Goal: Task Accomplishment & Management: Manage account settings

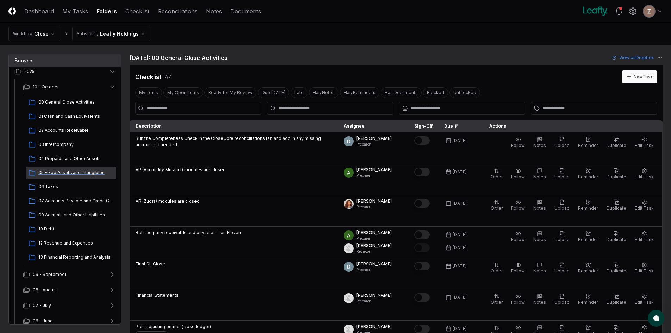
scroll to position [35, 0]
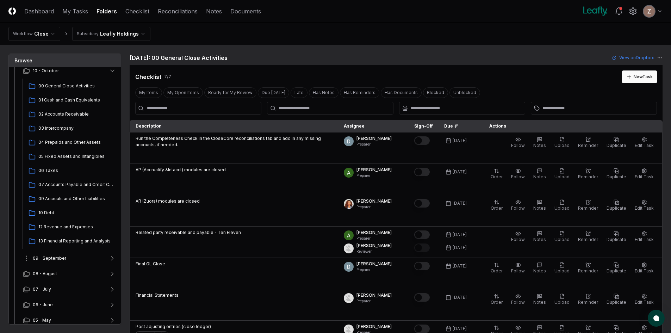
click at [54, 256] on span "09 - September" at bounding box center [49, 258] width 33 height 6
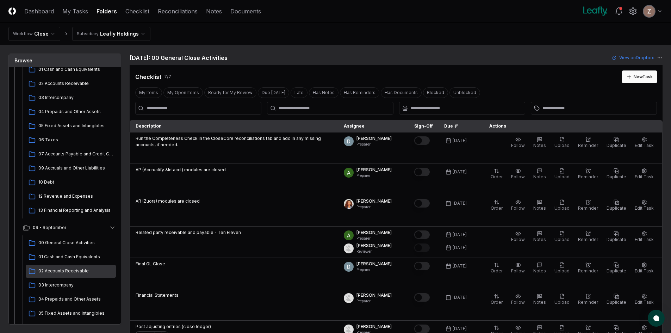
scroll to position [106, 0]
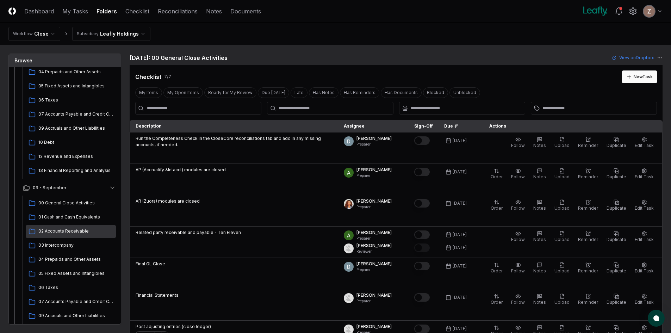
click at [56, 233] on span "02 Accounts Receivable" at bounding box center [75, 231] width 75 height 6
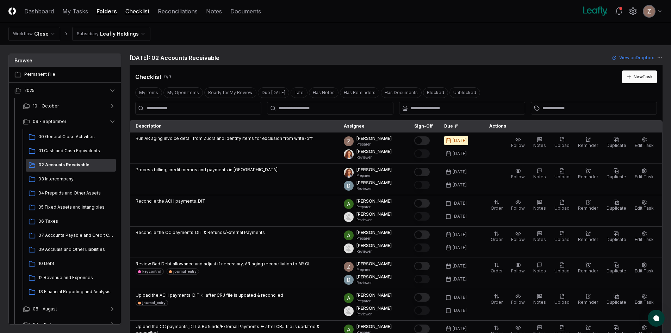
click at [140, 13] on link "Checklist" at bounding box center [137, 11] width 24 height 8
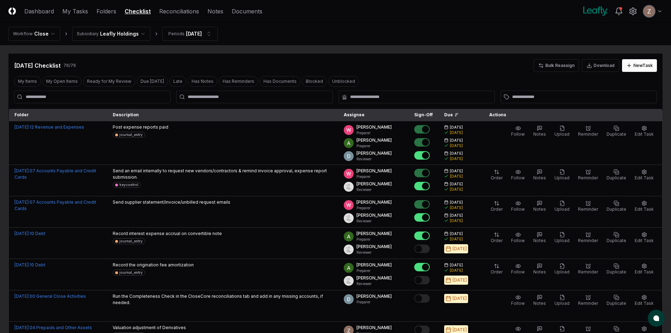
click at [199, 93] on div at bounding box center [254, 97] width 156 height 13
click at [199, 98] on input "text" at bounding box center [258, 97] width 140 height 6
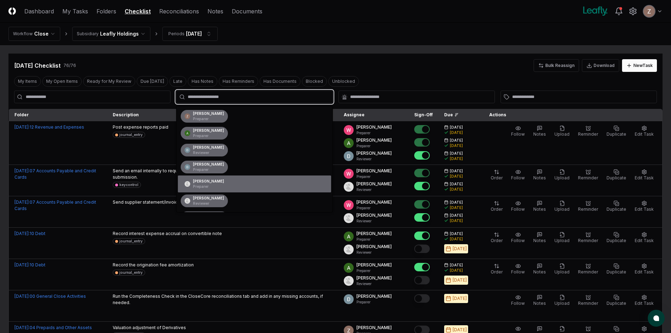
click at [204, 180] on div "[PERSON_NAME] Preparer" at bounding box center [208, 184] width 31 height 11
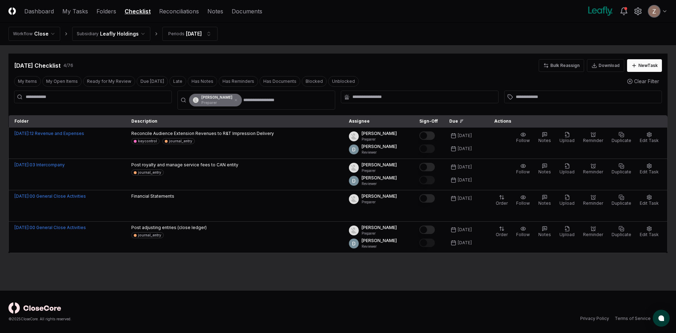
click at [168, 279] on main "Cancel Reassign [DATE] Checklist 4 / 76 Bulk Reassign Download New Task My Item…" at bounding box center [338, 168] width 676 height 246
click at [234, 99] on icon at bounding box center [236, 100] width 4 height 4
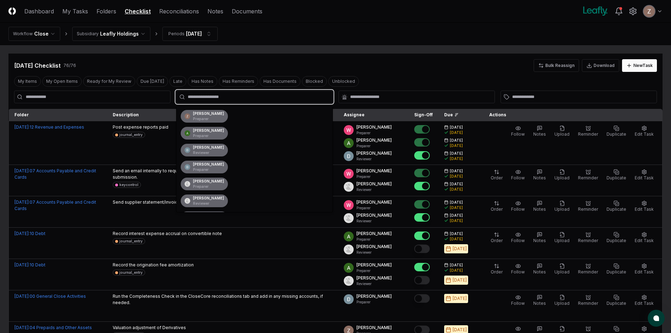
click at [202, 99] on input "text" at bounding box center [258, 97] width 140 height 6
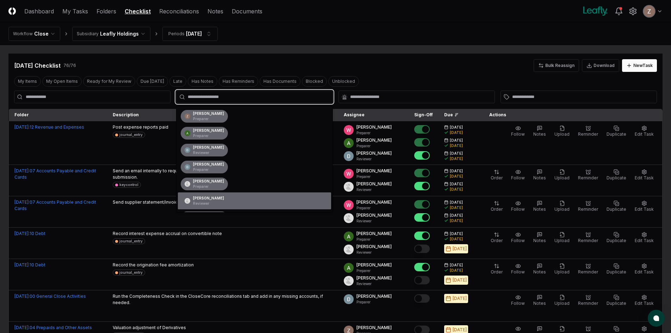
click at [200, 202] on p "Reviewer" at bounding box center [208, 203] width 31 height 5
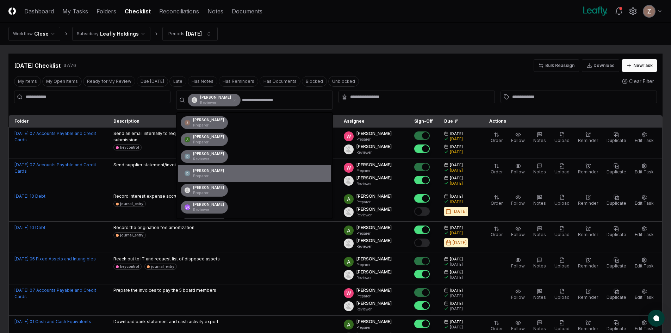
click at [143, 108] on div at bounding box center [92, 100] width 156 height 19
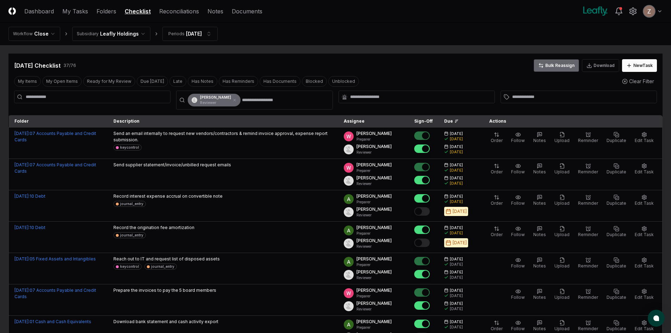
click at [555, 66] on button "Bulk Reassign" at bounding box center [556, 65] width 45 height 13
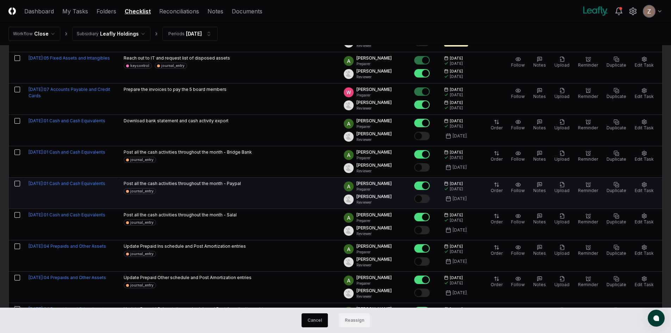
scroll to position [176, 0]
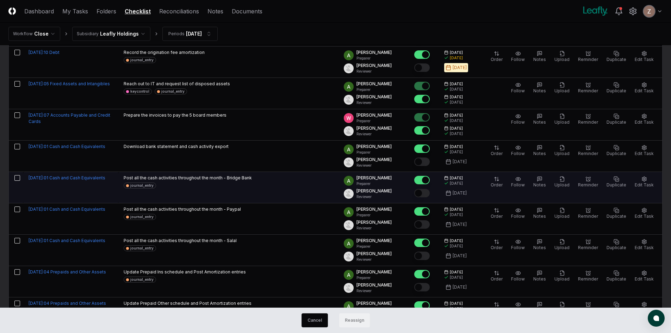
click at [17, 179] on button "button" at bounding box center [17, 178] width 6 height 6
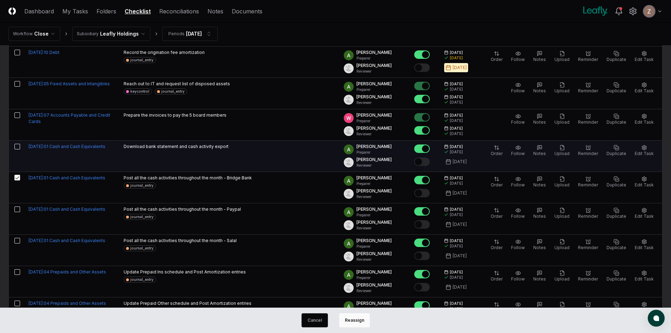
click at [17, 147] on button "button" at bounding box center [17, 147] width 6 height 6
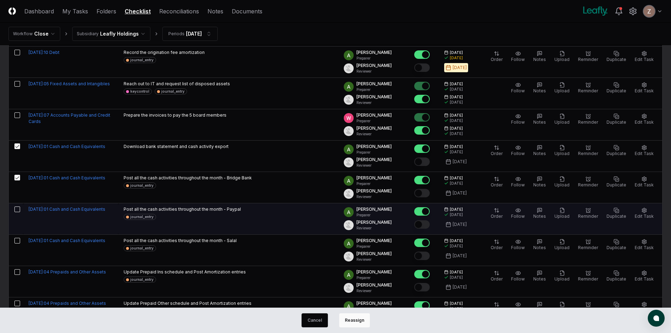
click at [16, 209] on button "button" at bounding box center [17, 209] width 6 height 6
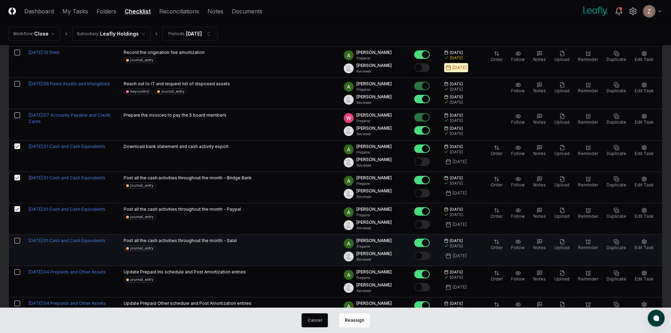
click at [17, 240] on button "button" at bounding box center [17, 241] width 6 height 6
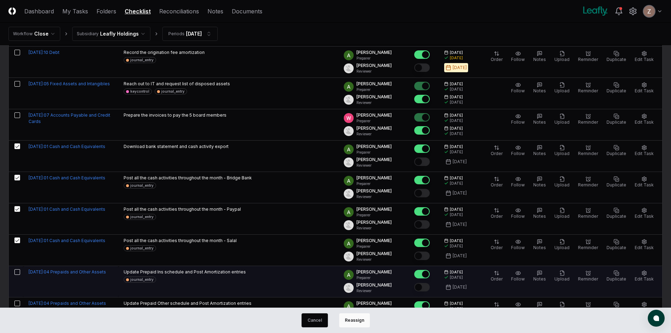
click at [18, 273] on button "button" at bounding box center [17, 272] width 6 height 6
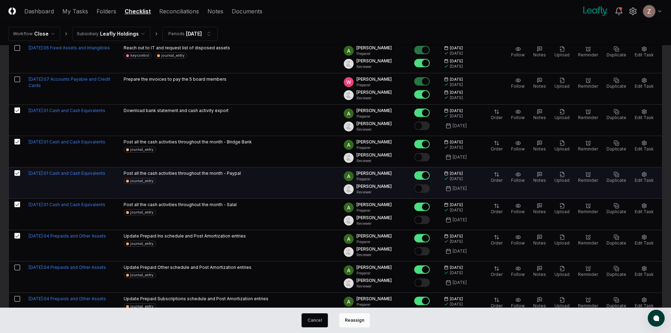
scroll to position [247, 0]
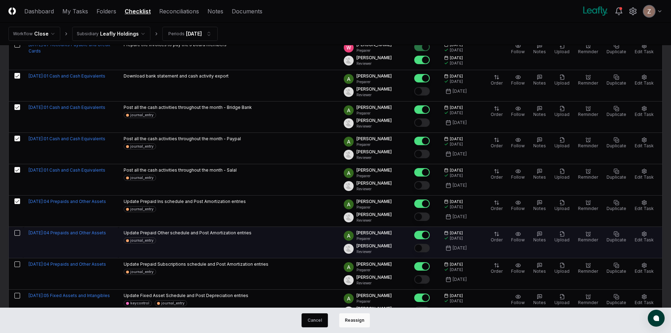
click at [19, 232] on button "button" at bounding box center [17, 233] width 6 height 6
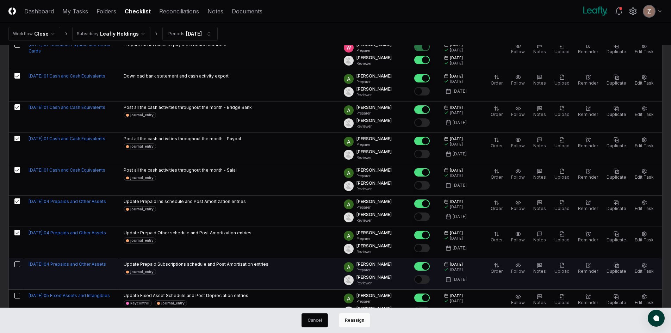
click at [16, 265] on button "button" at bounding box center [17, 264] width 6 height 6
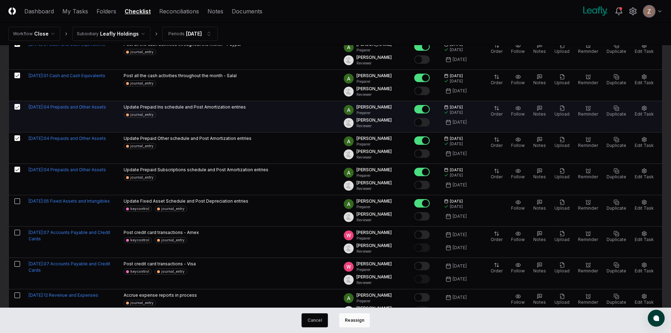
scroll to position [352, 0]
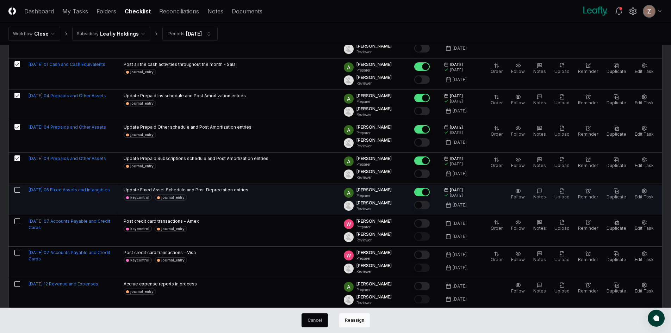
click at [18, 189] on button "button" at bounding box center [17, 190] width 6 height 6
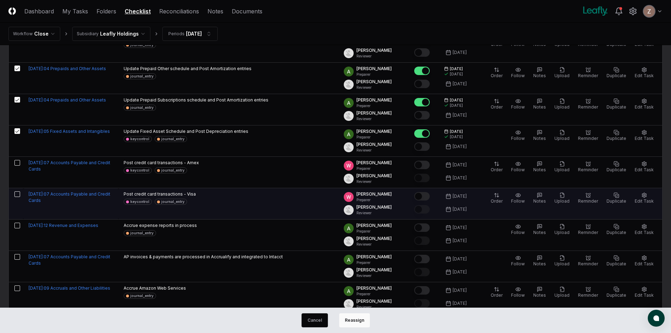
scroll to position [423, 0]
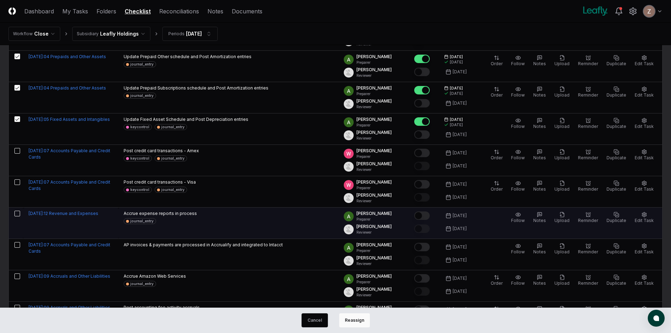
click at [18, 214] on button "button" at bounding box center [17, 214] width 6 height 6
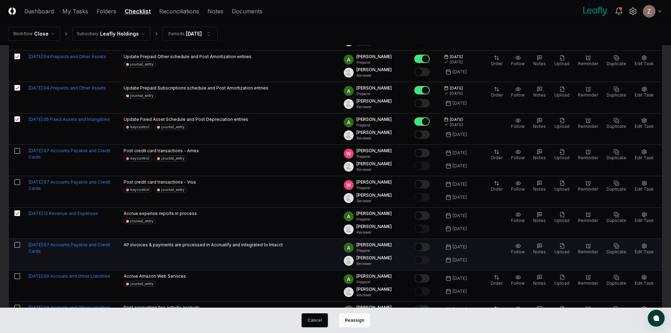
click at [20, 243] on button "button" at bounding box center [17, 245] width 6 height 6
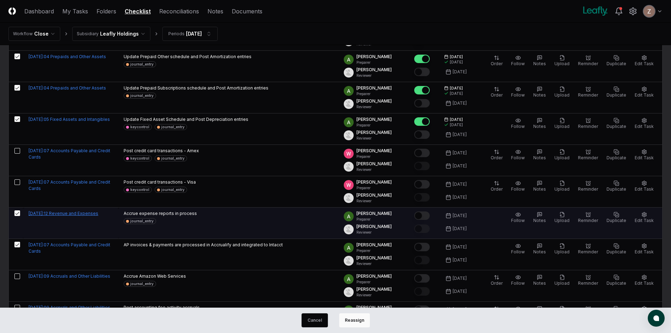
scroll to position [493, 0]
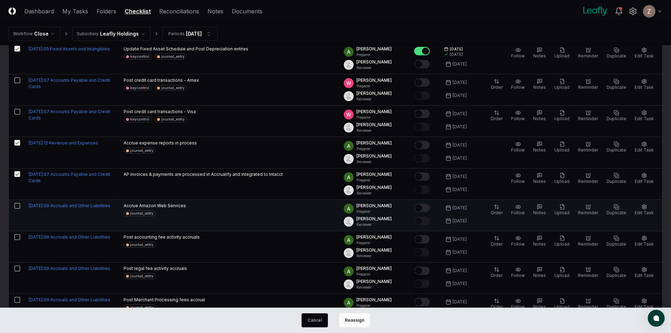
click at [16, 206] on button "button" at bounding box center [17, 206] width 6 height 6
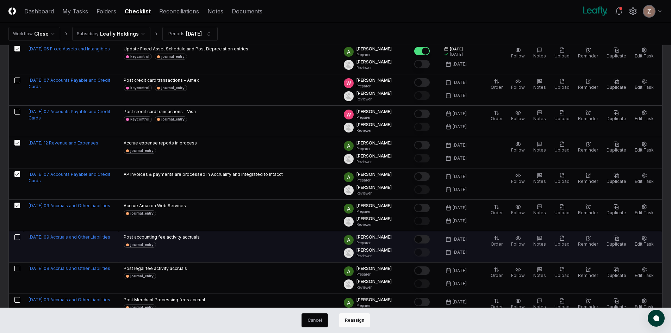
click at [18, 239] on button "button" at bounding box center [17, 237] width 6 height 6
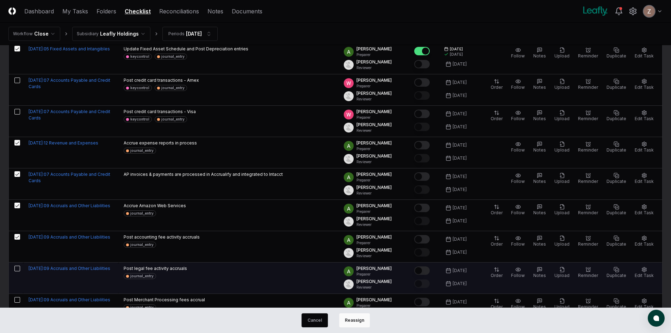
click at [17, 271] on button "button" at bounding box center [17, 269] width 6 height 6
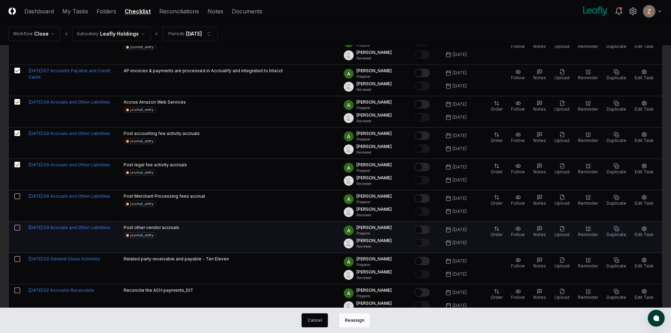
scroll to position [599, 0]
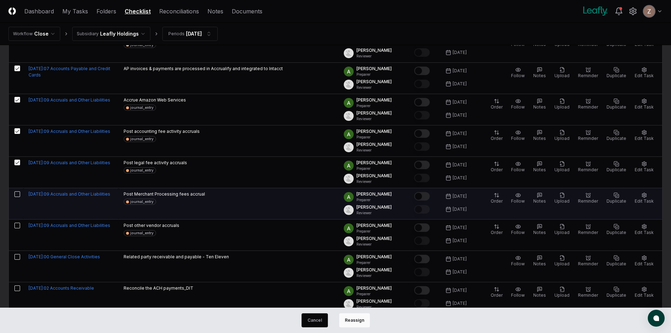
click at [18, 193] on button "button" at bounding box center [17, 194] width 6 height 6
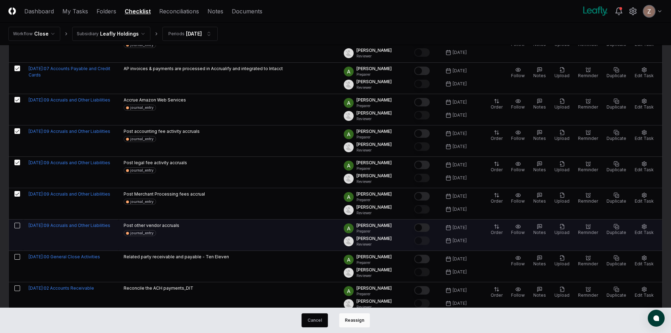
click at [18, 223] on button "button" at bounding box center [17, 226] width 6 height 6
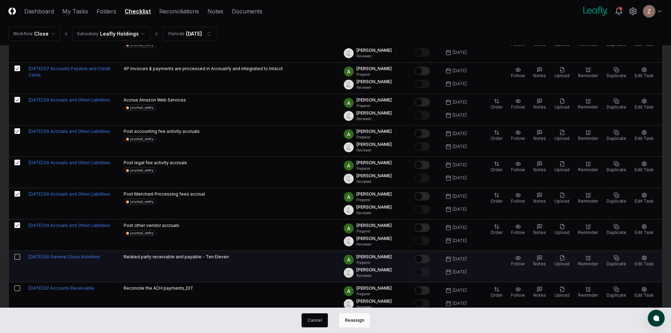
click at [18, 260] on td at bounding box center [16, 266] width 14 height 31
click at [17, 254] on button "button" at bounding box center [17, 257] width 6 height 6
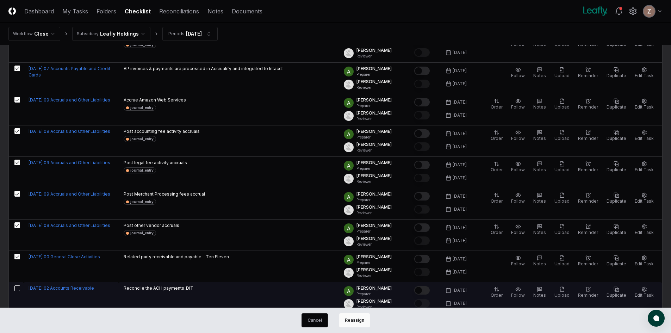
click at [17, 288] on button "button" at bounding box center [17, 288] width 6 height 6
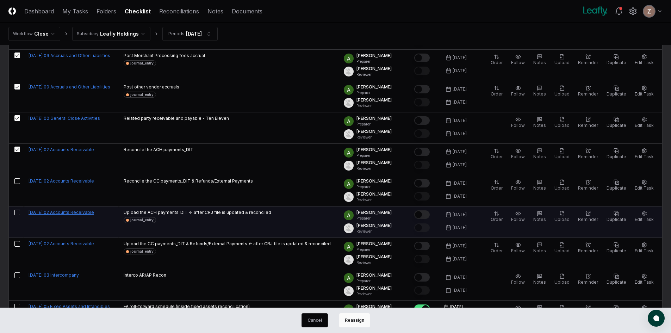
scroll to position [740, 0]
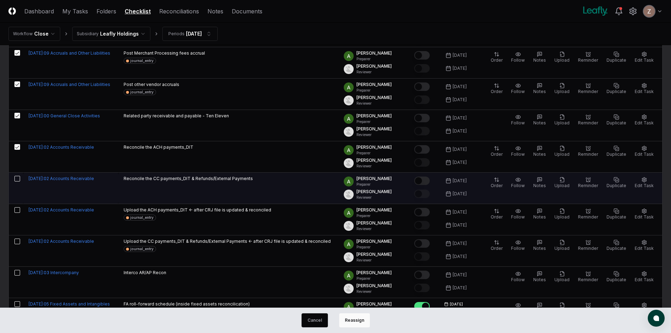
click at [20, 181] on td at bounding box center [16, 188] width 14 height 31
click at [19, 180] on button "button" at bounding box center [17, 179] width 6 height 6
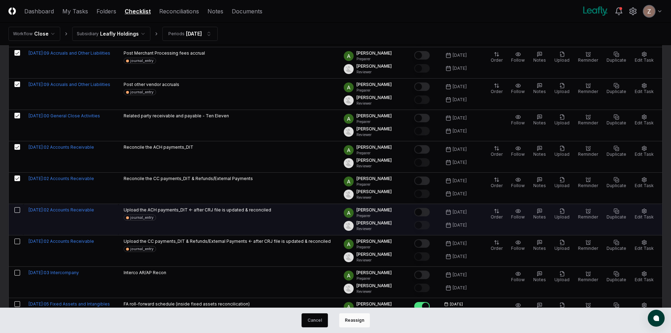
click at [17, 210] on button "button" at bounding box center [17, 210] width 6 height 6
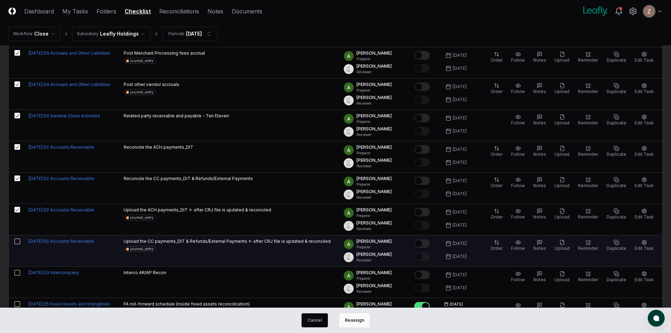
click at [18, 240] on button "button" at bounding box center [17, 242] width 6 height 6
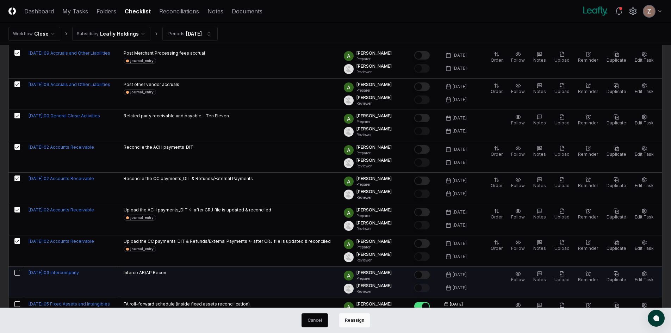
click at [17, 272] on button "button" at bounding box center [17, 273] width 6 height 6
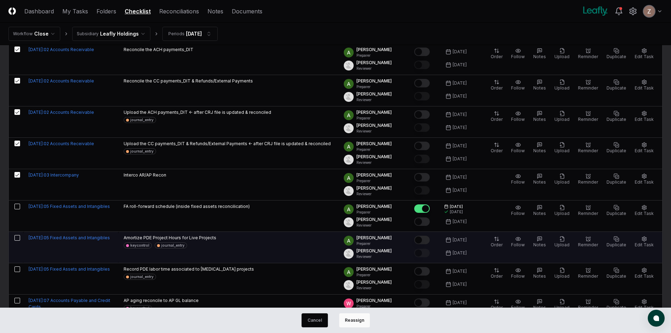
scroll to position [846, 0]
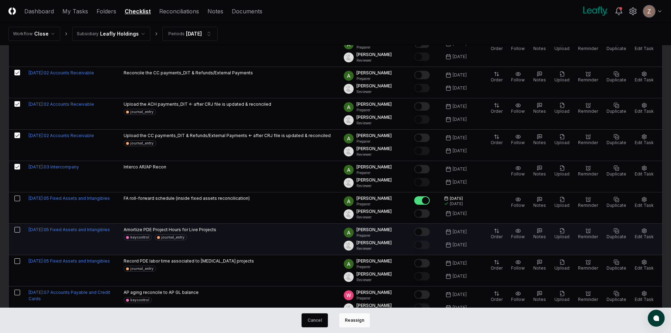
click at [18, 229] on button "button" at bounding box center [17, 230] width 6 height 6
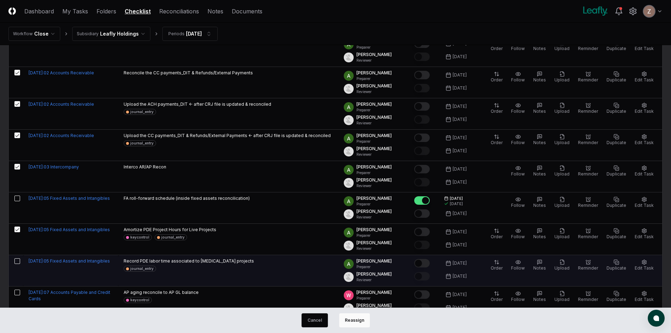
click at [17, 262] on button "button" at bounding box center [17, 261] width 6 height 6
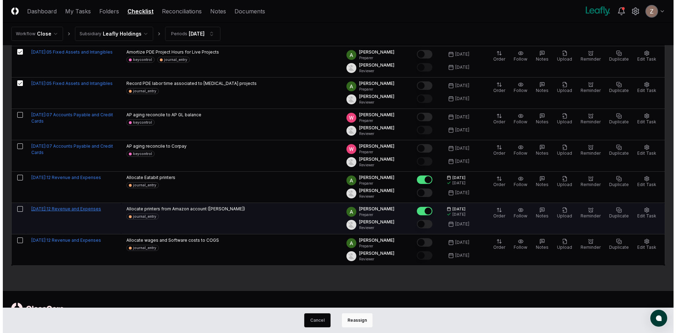
scroll to position [1024, 0]
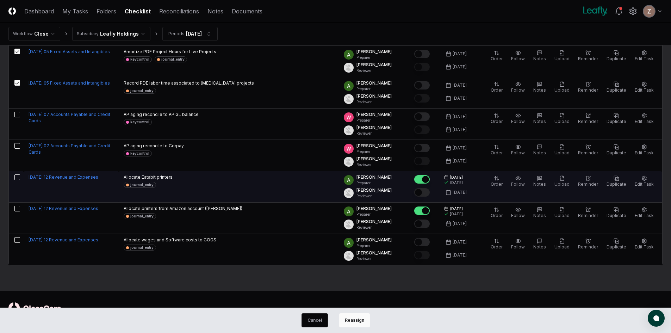
click at [17, 175] on button "button" at bounding box center [17, 177] width 6 height 6
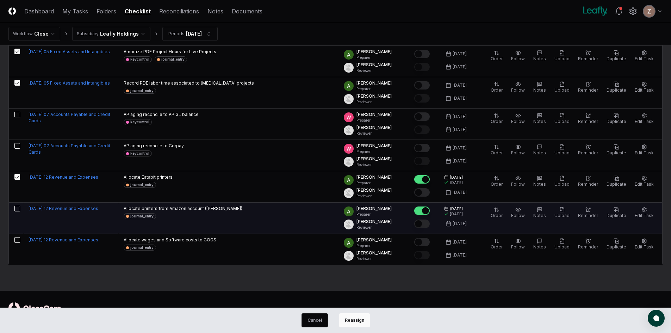
click at [18, 203] on td at bounding box center [16, 218] width 14 height 31
click at [16, 208] on button "button" at bounding box center [17, 209] width 6 height 6
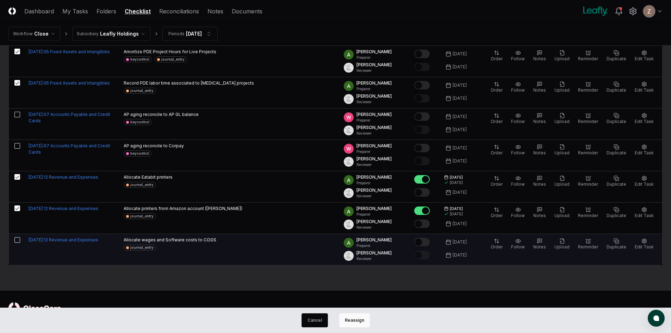
click at [15, 237] on button "button" at bounding box center [17, 240] width 6 height 6
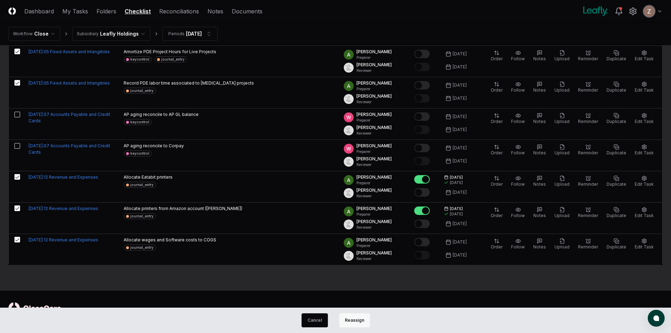
click at [350, 323] on button "Reassign" at bounding box center [354, 320] width 31 height 14
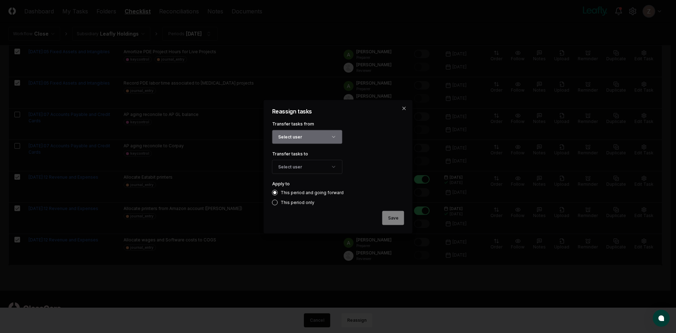
click at [326, 134] on button "Select user" at bounding box center [307, 137] width 70 height 14
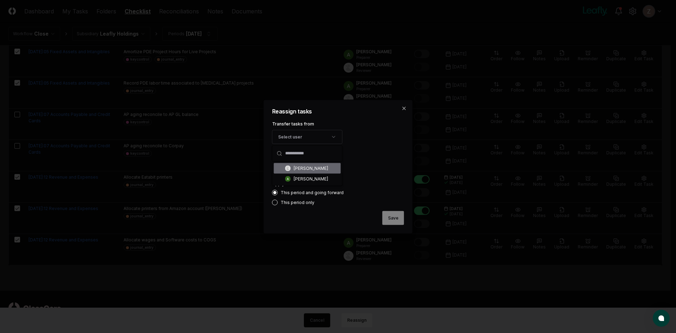
click at [308, 170] on div "[PERSON_NAME]" at bounding box center [311, 168] width 35 height 6
click at [301, 164] on button "Select user" at bounding box center [307, 167] width 70 height 14
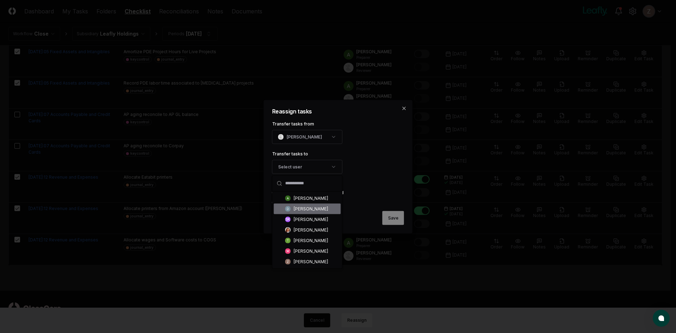
click at [304, 208] on div "[PERSON_NAME]" at bounding box center [311, 208] width 35 height 6
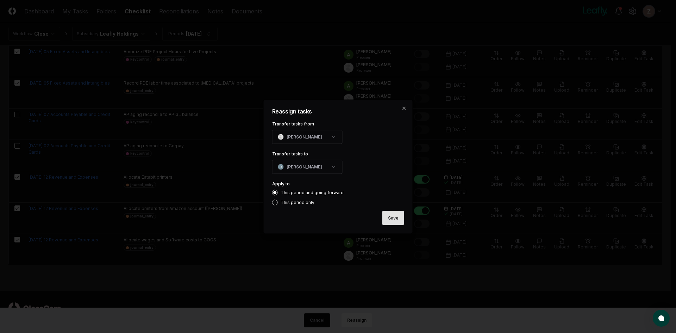
click at [391, 218] on button "Save" at bounding box center [394, 218] width 22 height 14
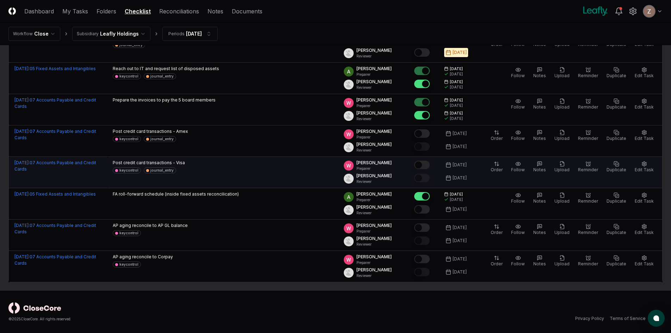
scroll to position [0, 0]
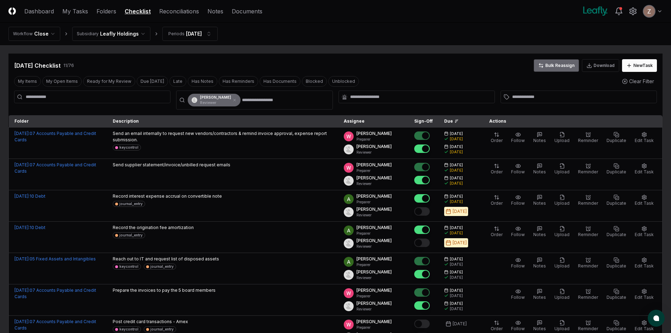
click at [557, 63] on button "Bulk Reassign" at bounding box center [556, 65] width 45 height 13
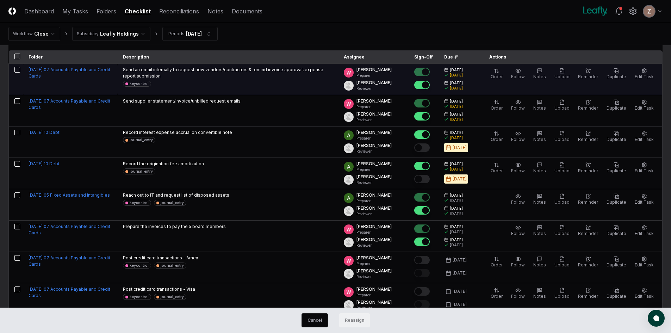
scroll to position [70, 0]
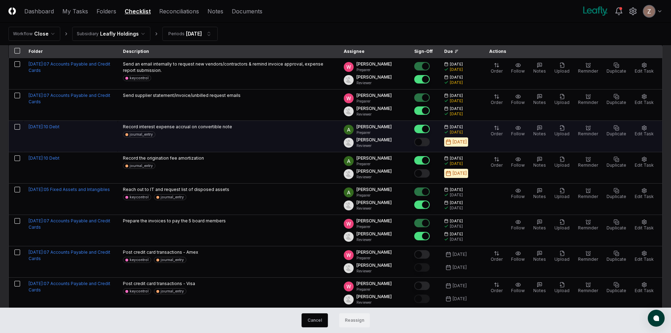
click at [16, 127] on button "button" at bounding box center [17, 127] width 6 height 6
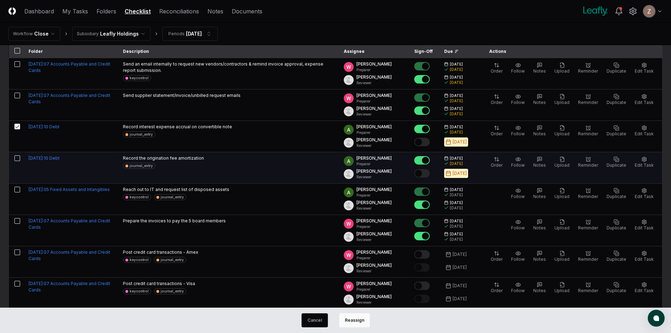
click at [16, 157] on button "button" at bounding box center [17, 158] width 6 height 6
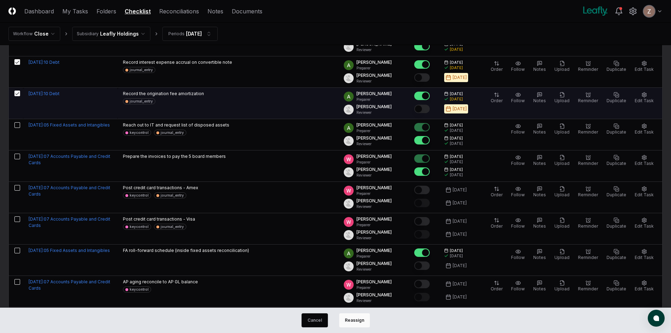
scroll to position [141, 0]
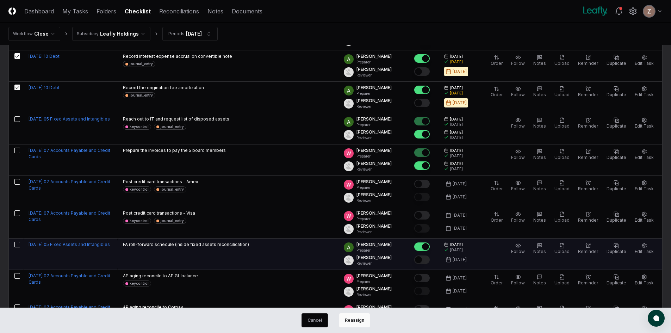
click at [14, 243] on td at bounding box center [16, 254] width 14 height 31
click at [19, 243] on button "button" at bounding box center [17, 245] width 6 height 6
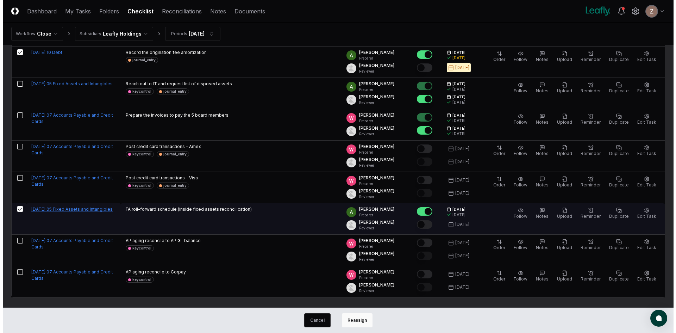
scroll to position [208, 0]
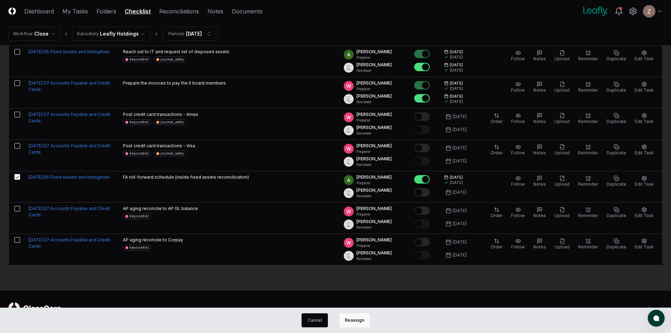
click at [353, 319] on button "Reassign" at bounding box center [354, 320] width 31 height 14
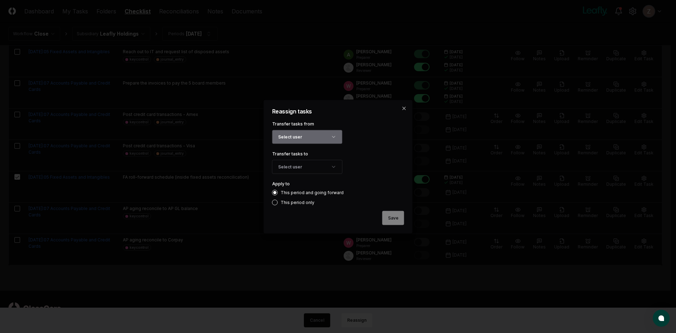
click at [322, 136] on button "Select user" at bounding box center [307, 137] width 70 height 14
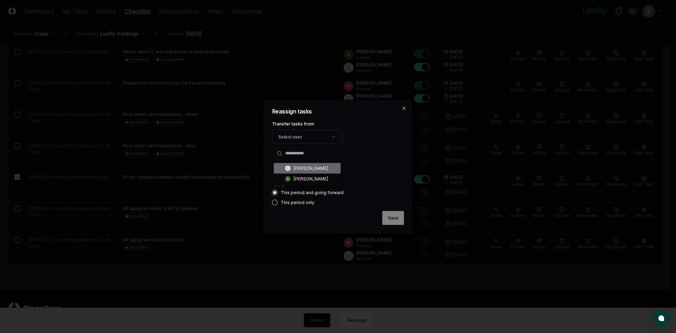
click at [314, 167] on div "[PERSON_NAME]" at bounding box center [311, 168] width 35 height 6
click at [299, 166] on button "Select user" at bounding box center [307, 167] width 70 height 14
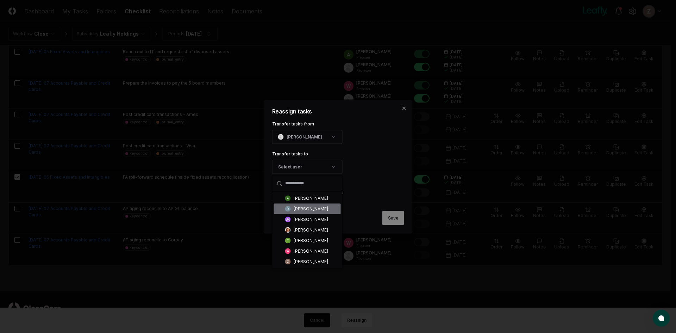
click at [299, 209] on div "[PERSON_NAME]" at bounding box center [311, 208] width 35 height 6
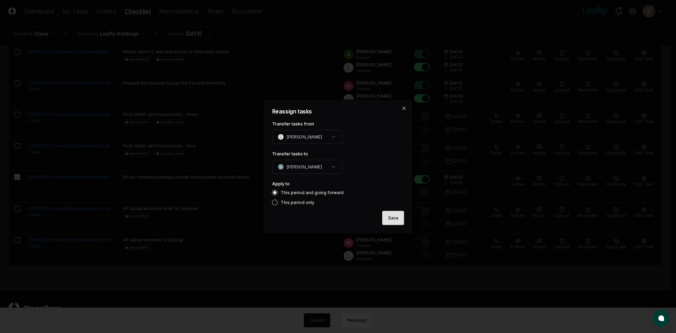
click at [391, 218] on button "Save" at bounding box center [394, 218] width 22 height 14
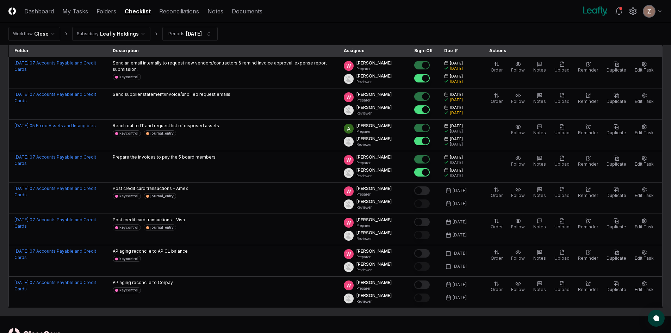
scroll to position [0, 0]
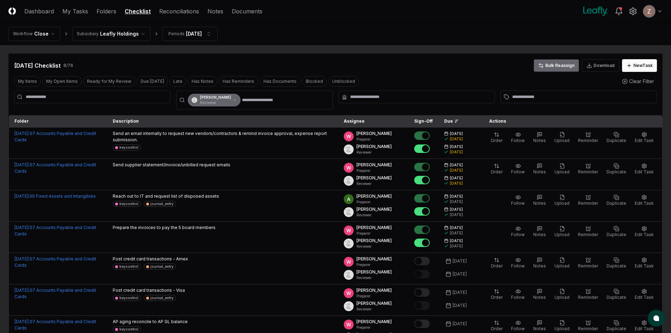
click at [555, 66] on button "Bulk Reassign" at bounding box center [556, 65] width 45 height 13
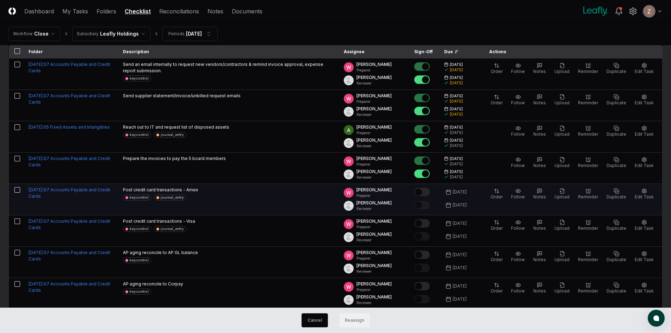
scroll to position [70, 0]
click at [18, 190] on button "button" at bounding box center [17, 190] width 6 height 6
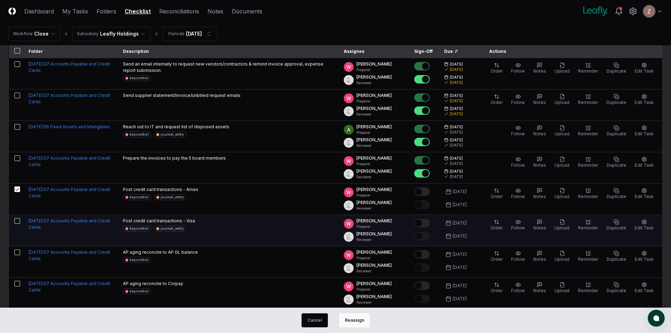
click at [18, 220] on button "button" at bounding box center [17, 221] width 6 height 6
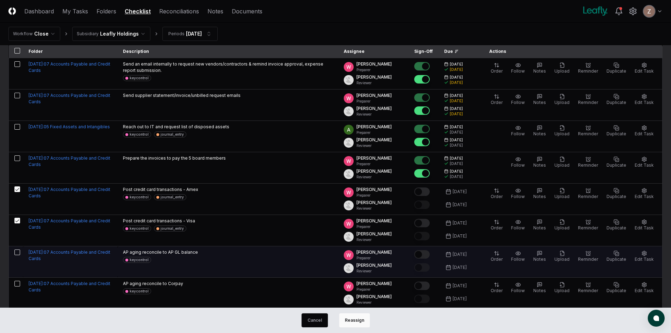
click at [18, 252] on button "button" at bounding box center [17, 252] width 6 height 6
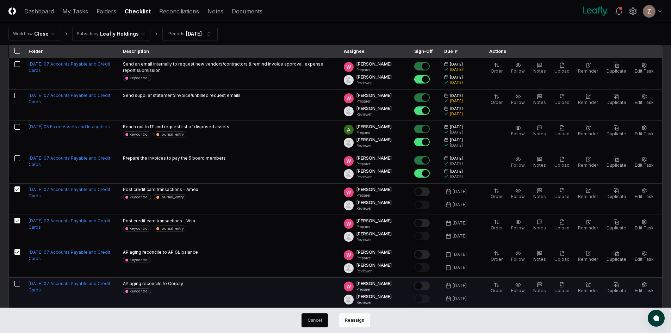
click at [17, 279] on td at bounding box center [16, 293] width 14 height 31
click at [17, 282] on button "button" at bounding box center [17, 284] width 6 height 6
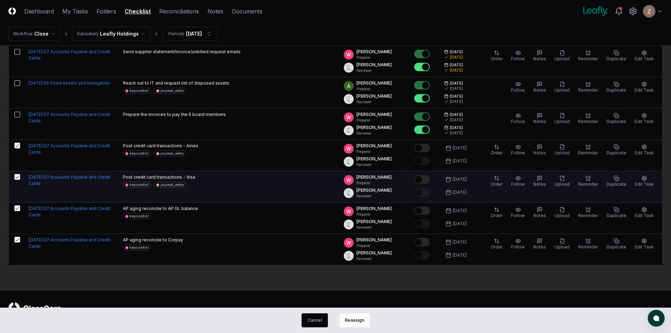
scroll to position [79, 0]
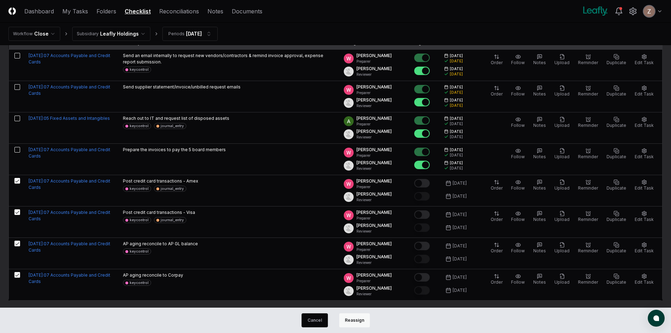
click at [361, 318] on button "Reassign" at bounding box center [354, 320] width 31 height 14
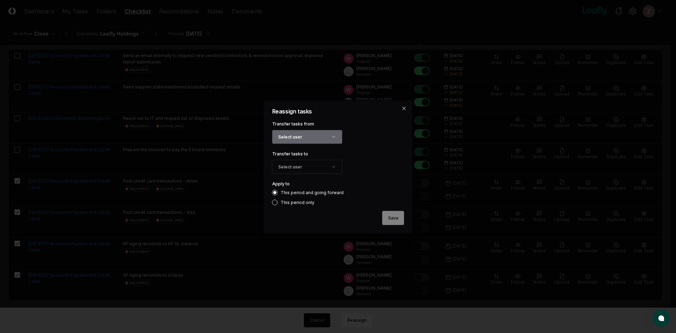
click at [306, 136] on button "Select user" at bounding box center [307, 137] width 70 height 14
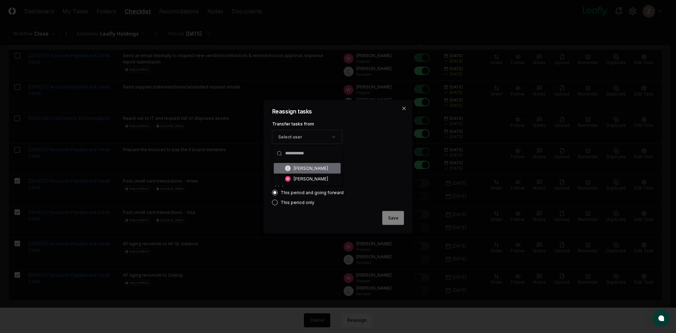
click at [299, 169] on div "[PERSON_NAME]" at bounding box center [311, 168] width 35 height 6
click at [296, 166] on button "Select user" at bounding box center [307, 167] width 70 height 14
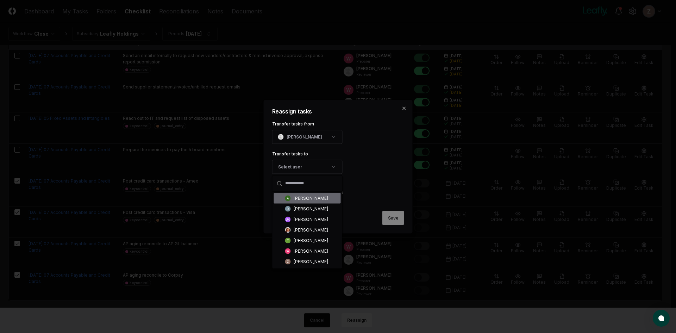
click at [298, 198] on div "[PERSON_NAME]" at bounding box center [311, 198] width 35 height 6
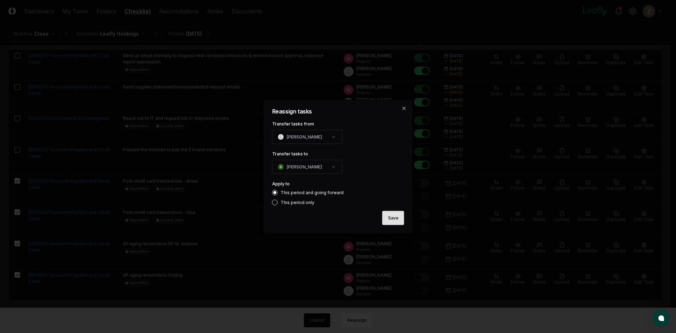
click at [391, 217] on button "Save" at bounding box center [394, 218] width 22 height 14
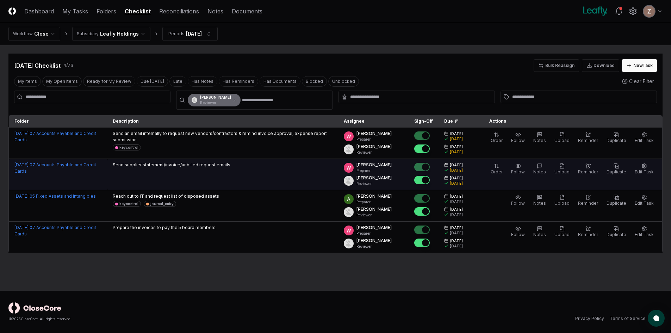
scroll to position [0, 0]
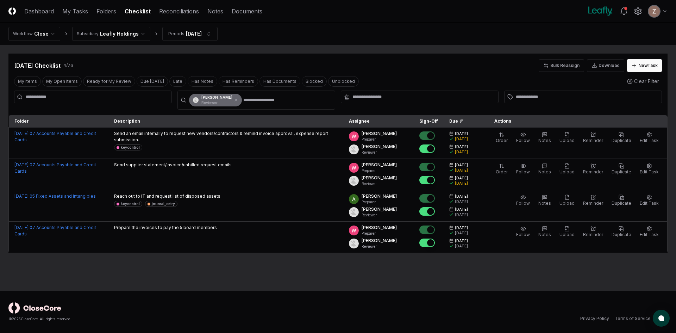
click at [128, 35] on html "CloseCore Dashboard My Tasks Folders Checklist Reconciliations Notes Documents …" at bounding box center [338, 166] width 676 height 333
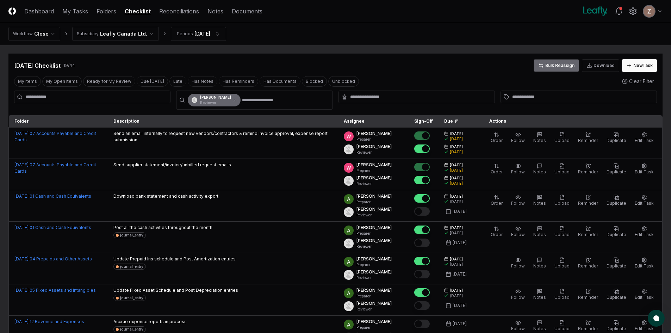
click at [558, 67] on button "Bulk Reassign" at bounding box center [556, 65] width 45 height 13
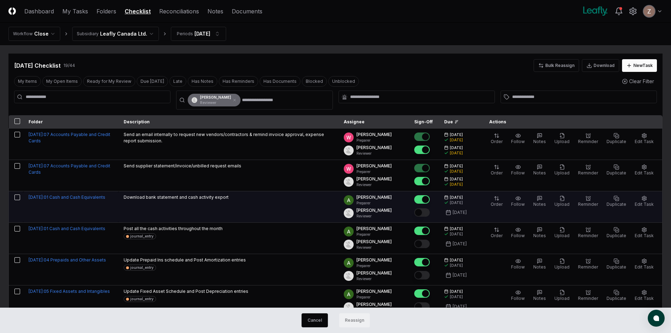
click at [17, 197] on button "button" at bounding box center [17, 197] width 6 height 6
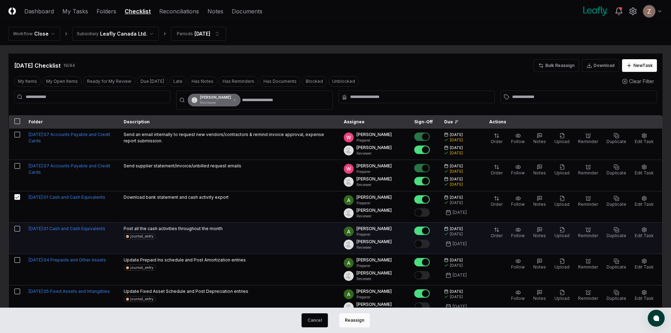
click at [16, 229] on button "button" at bounding box center [17, 229] width 6 height 6
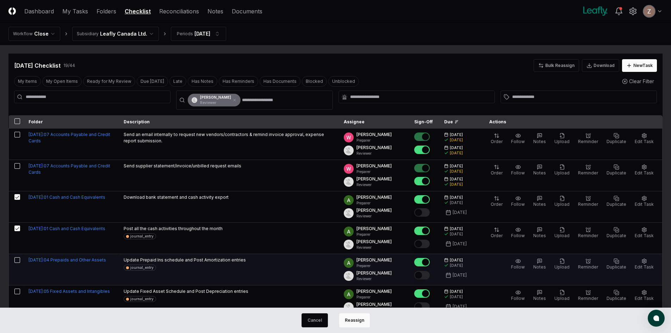
click at [18, 258] on button "button" at bounding box center [17, 260] width 6 height 6
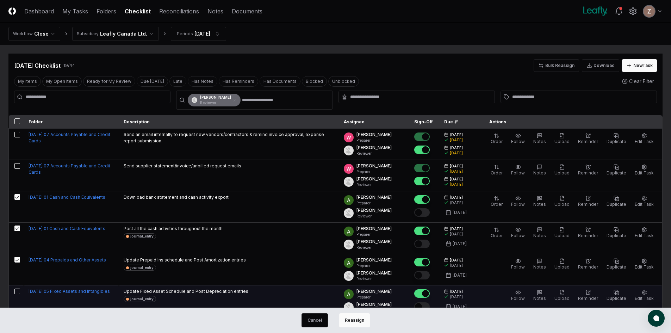
click at [16, 291] on button "button" at bounding box center [17, 292] width 6 height 6
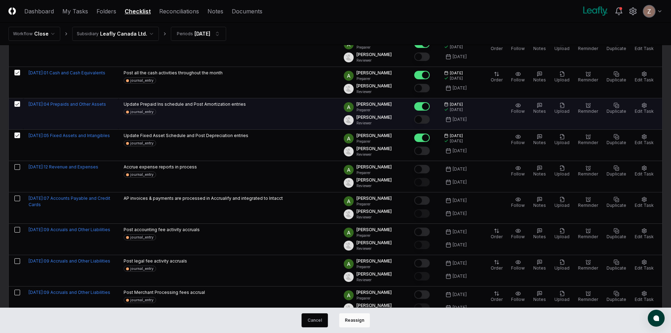
scroll to position [176, 0]
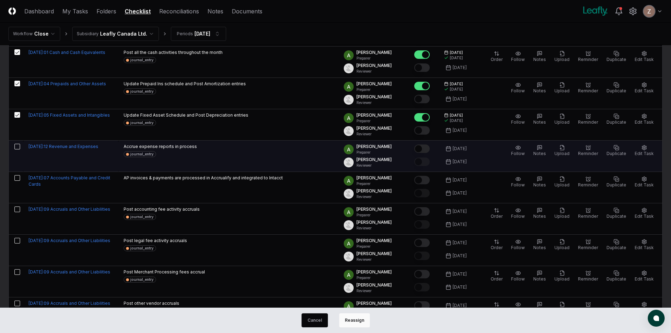
click at [18, 146] on button "button" at bounding box center [17, 147] width 6 height 6
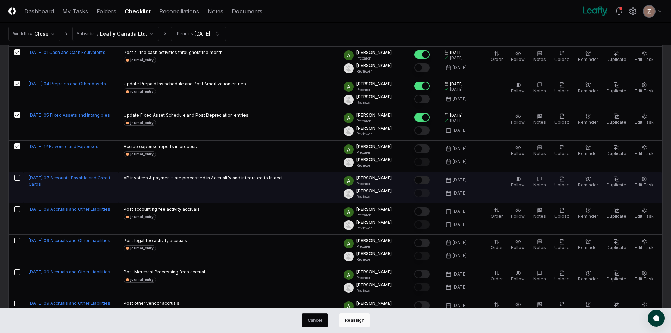
click at [17, 177] on button "button" at bounding box center [17, 178] width 6 height 6
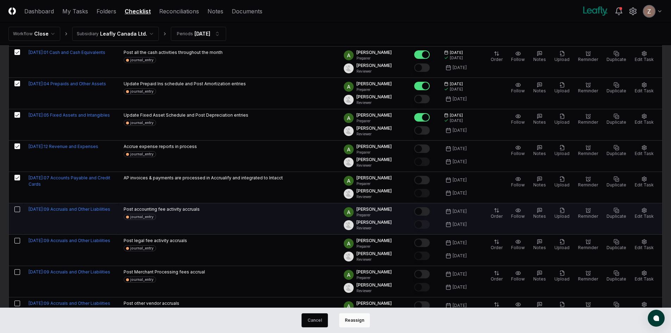
click at [16, 208] on button "button" at bounding box center [17, 209] width 6 height 6
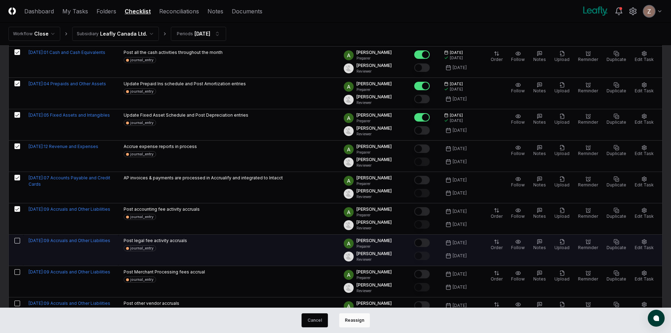
click at [18, 239] on button "button" at bounding box center [17, 241] width 6 height 6
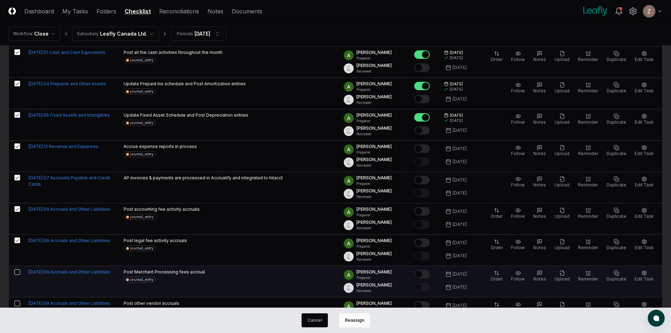
click at [15, 275] on td at bounding box center [16, 281] width 14 height 31
click at [18, 266] on td at bounding box center [16, 281] width 14 height 31
click at [18, 271] on button "button" at bounding box center [17, 272] width 6 height 6
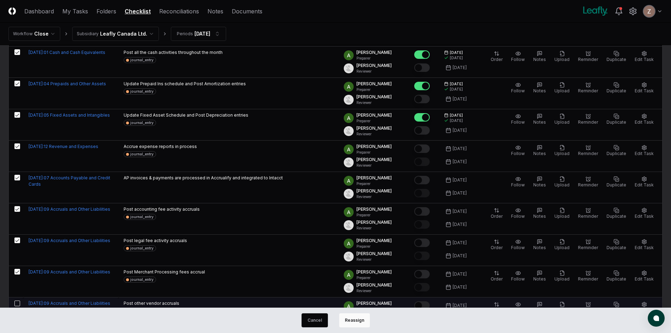
click at [17, 304] on button "button" at bounding box center [17, 304] width 6 height 6
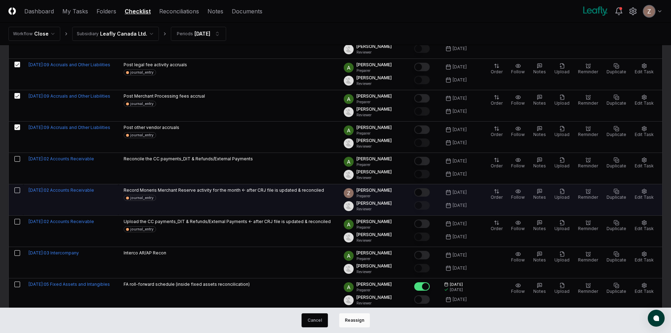
scroll to position [352, 0]
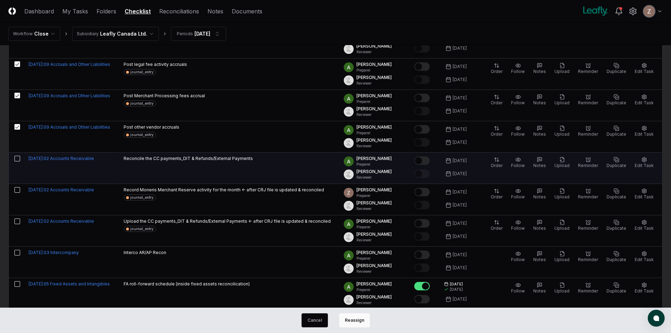
click at [16, 159] on button "button" at bounding box center [17, 159] width 6 height 6
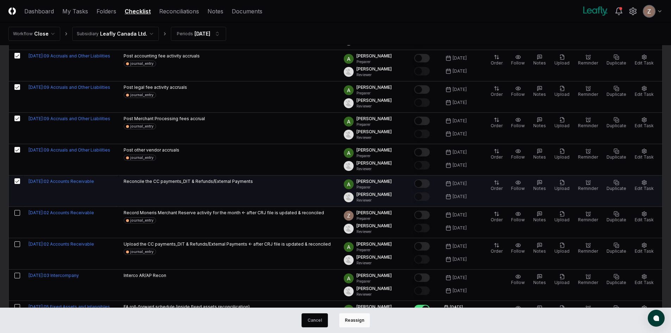
scroll to position [317, 0]
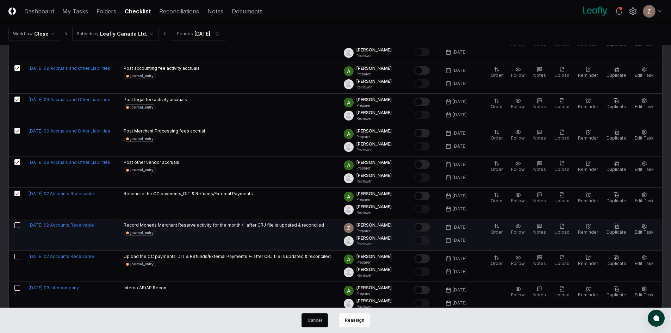
click at [15, 226] on button "button" at bounding box center [17, 225] width 6 height 6
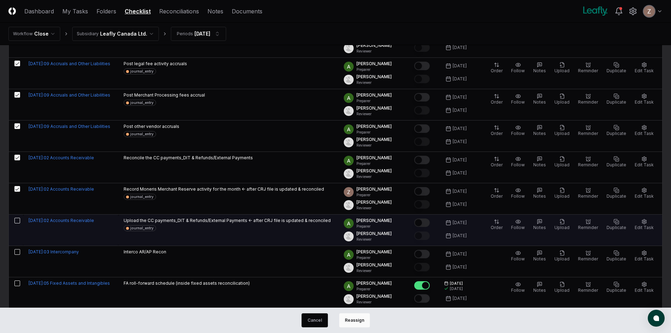
scroll to position [388, 0]
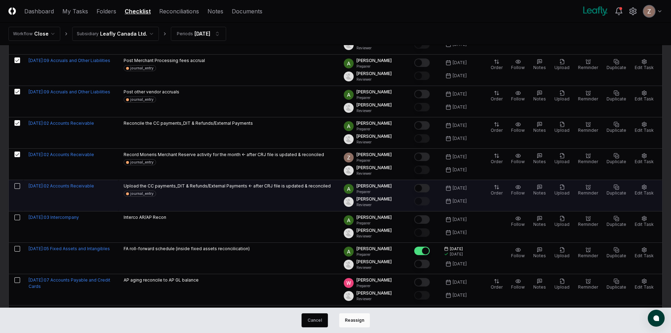
click at [17, 183] on button "button" at bounding box center [17, 186] width 6 height 6
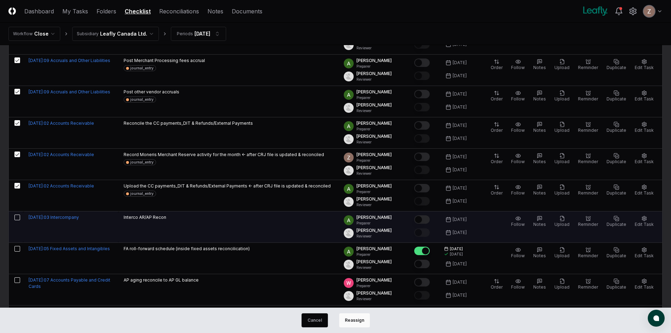
click at [19, 220] on td at bounding box center [16, 226] width 14 height 31
click at [19, 212] on td at bounding box center [16, 226] width 14 height 31
click at [18, 215] on button "button" at bounding box center [17, 218] width 6 height 6
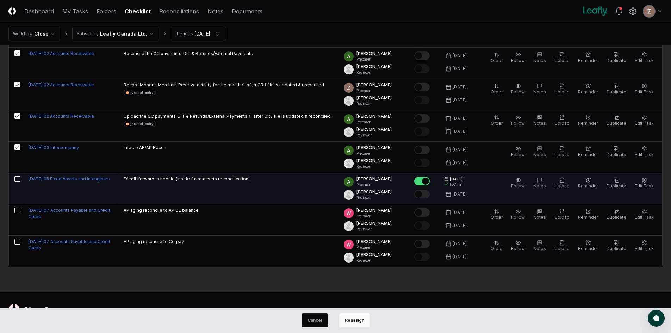
scroll to position [458, 0]
click at [17, 177] on button "button" at bounding box center [17, 178] width 6 height 6
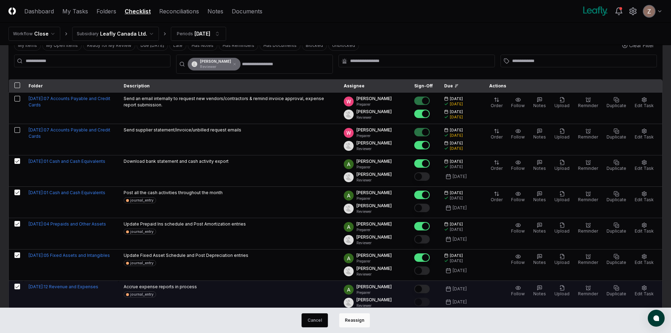
scroll to position [35, 0]
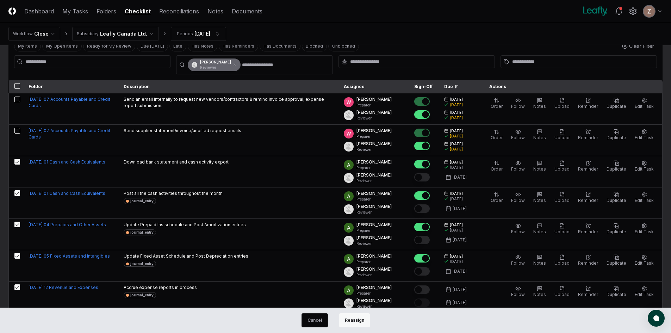
click at [354, 323] on button "Reassign" at bounding box center [354, 320] width 31 height 14
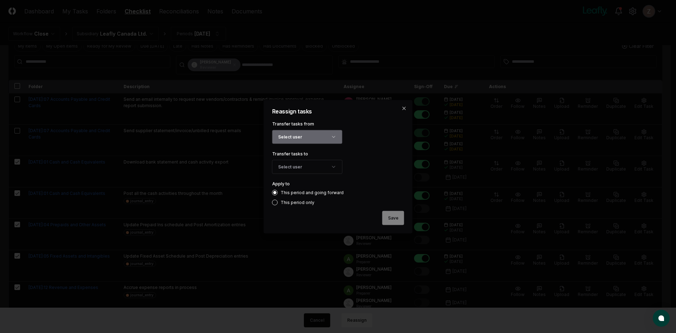
click at [321, 141] on button "Select user" at bounding box center [307, 137] width 70 height 14
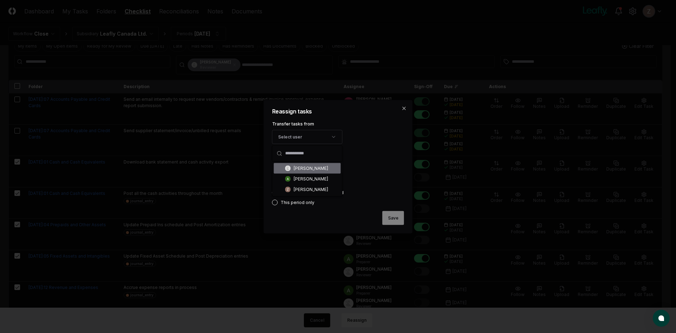
click at [305, 169] on div "[PERSON_NAME]" at bounding box center [311, 168] width 35 height 6
click at [305, 171] on button "Select user" at bounding box center [307, 167] width 70 height 14
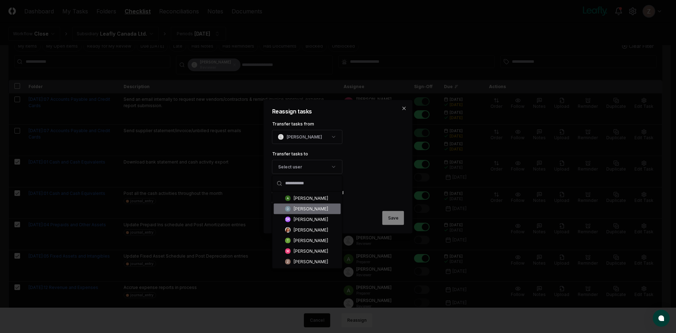
click at [305, 209] on div "[PERSON_NAME]" at bounding box center [311, 208] width 35 height 6
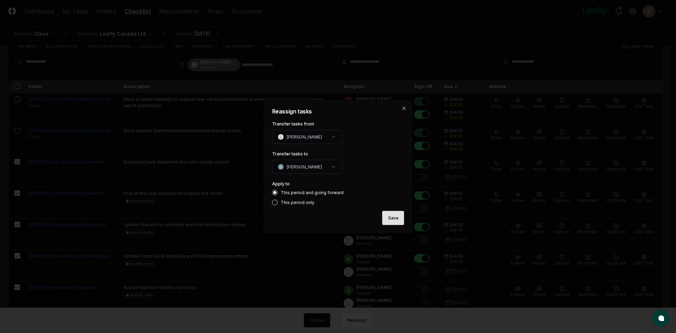
click at [395, 217] on button "Save" at bounding box center [394, 218] width 22 height 14
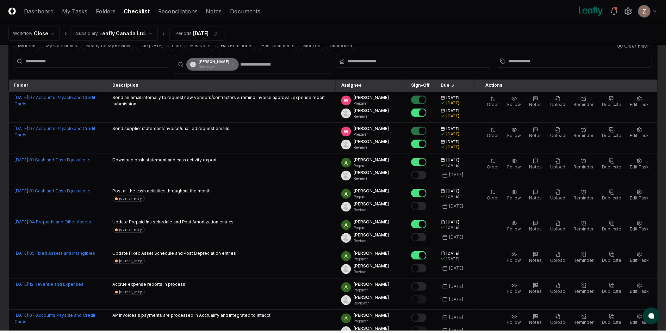
scroll to position [0, 0]
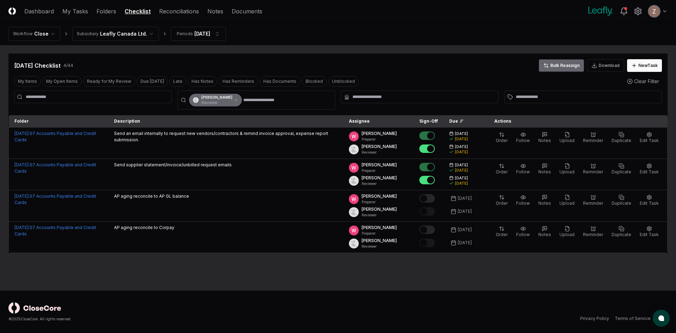
click at [569, 66] on button "Bulk Reassign" at bounding box center [561, 65] width 45 height 13
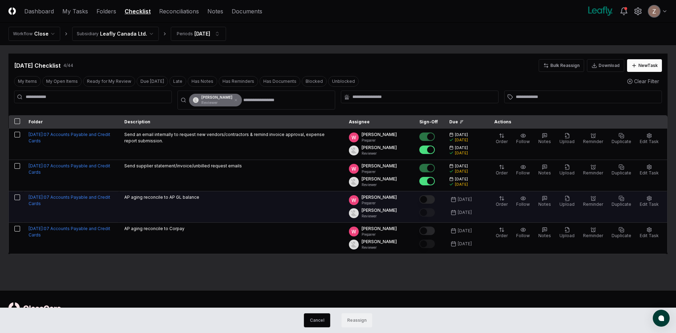
click at [19, 194] on button "button" at bounding box center [17, 197] width 6 height 6
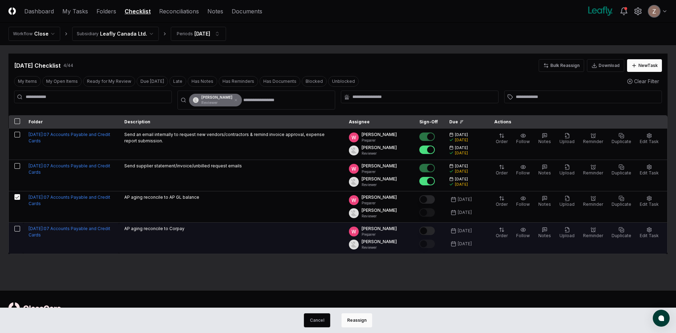
click at [17, 231] on button "button" at bounding box center [17, 229] width 6 height 6
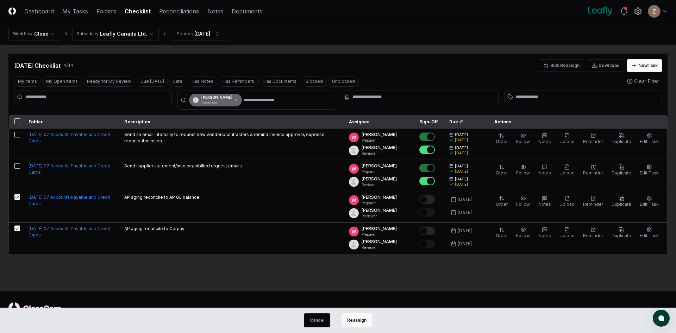
click at [363, 317] on button "Reassign" at bounding box center [357, 320] width 31 height 14
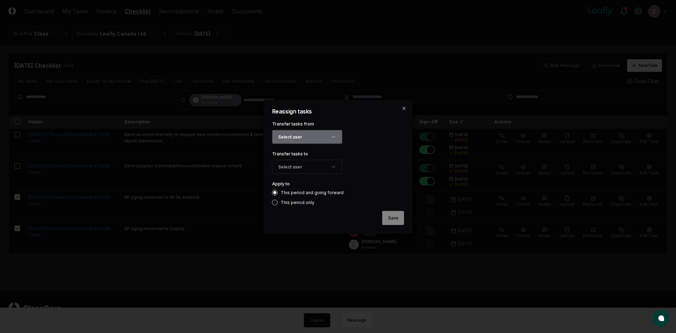
click at [304, 137] on button "Select user" at bounding box center [307, 137] width 70 height 14
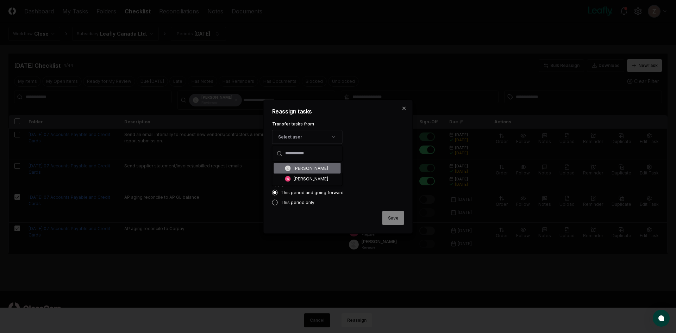
click at [301, 166] on div "[PERSON_NAME]" at bounding box center [311, 168] width 35 height 6
click at [302, 162] on button "Select user" at bounding box center [307, 167] width 70 height 14
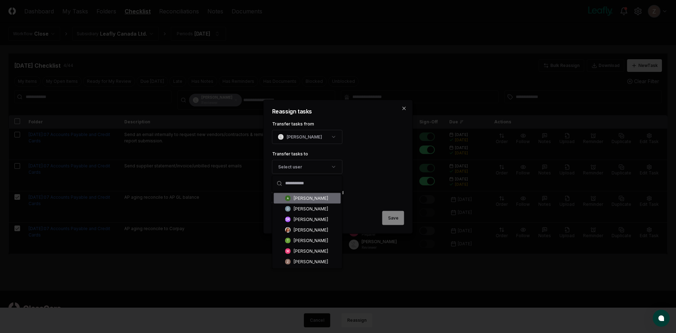
click at [306, 196] on div "[PERSON_NAME]" at bounding box center [311, 198] width 35 height 6
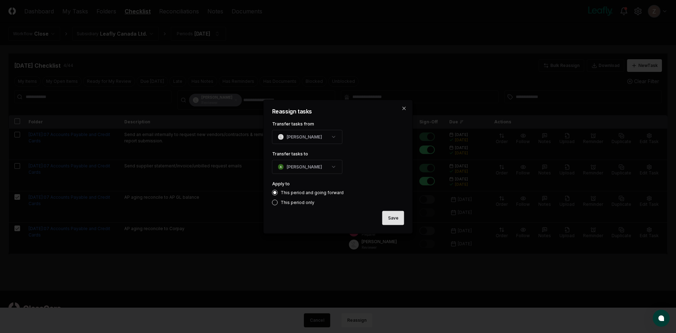
click at [390, 219] on button "Save" at bounding box center [394, 218] width 22 height 14
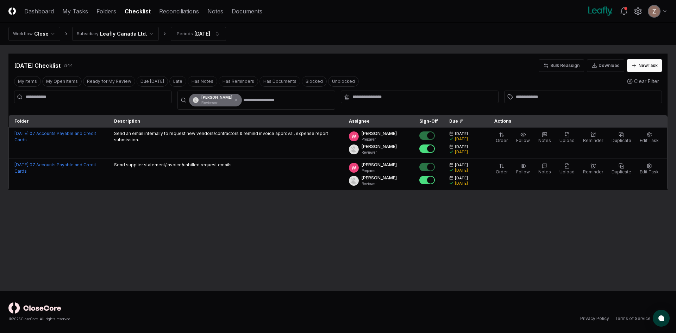
click at [119, 33] on html "CloseCore Dashboard My Tasks Folders Checklist Reconciliations Notes Documents …" at bounding box center [338, 166] width 676 height 333
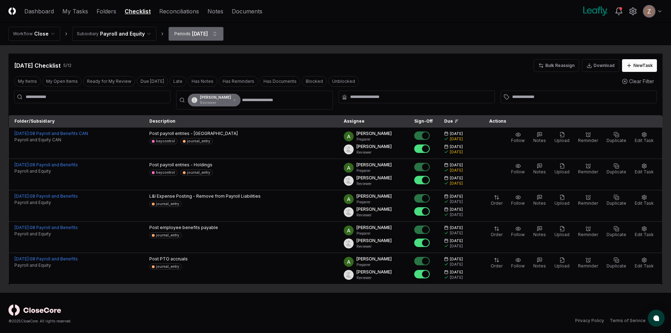
click at [190, 36] on html "CloseCore Dashboard My Tasks Folders Checklist Reconciliations Notes Documents …" at bounding box center [335, 167] width 671 height 335
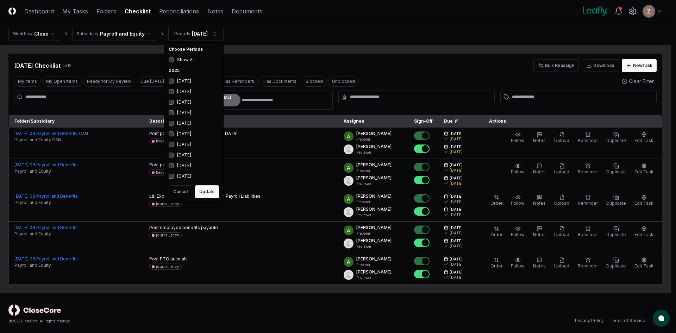
click at [266, 58] on html "CloseCore Dashboard My Tasks Folders Checklist Reconciliations Notes Documents …" at bounding box center [338, 167] width 676 height 335
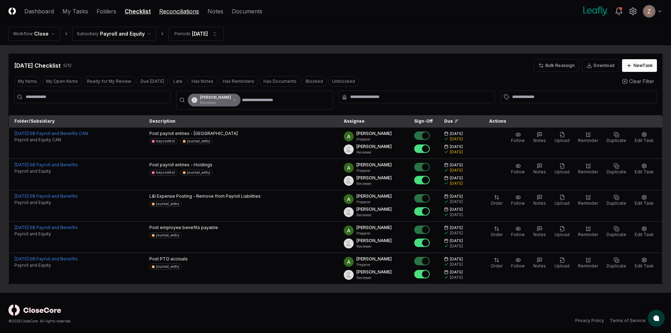
click at [173, 10] on link "Reconciliations" at bounding box center [179, 11] width 40 height 8
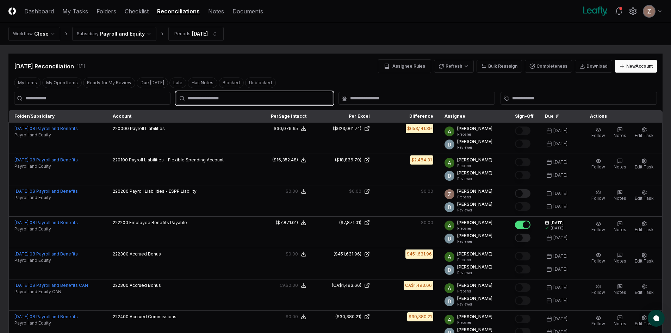
click at [212, 100] on input "text" at bounding box center [258, 98] width 140 height 6
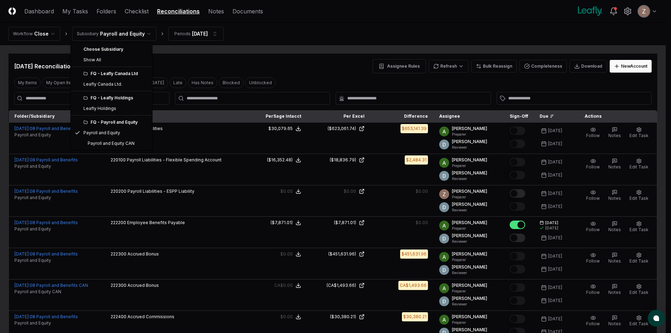
click at [130, 33] on html "CloseCore Dashboard My Tasks Folders Checklist Reconciliations Notes Documents …" at bounding box center [335, 265] width 671 height 531
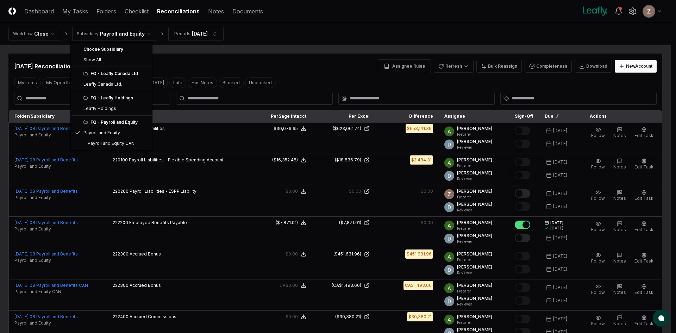
click at [120, 101] on div "FQ - Leafly Holdings" at bounding box center [111, 98] width 79 height 11
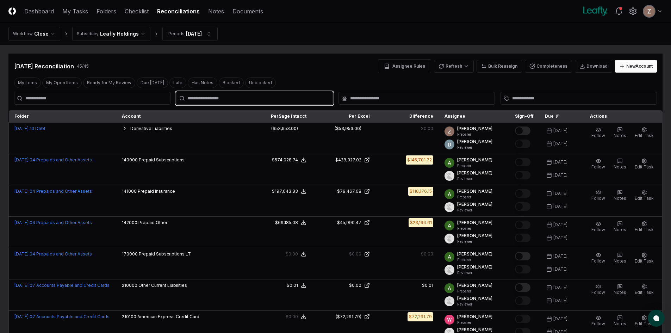
click at [203, 97] on input "text" at bounding box center [258, 98] width 140 height 6
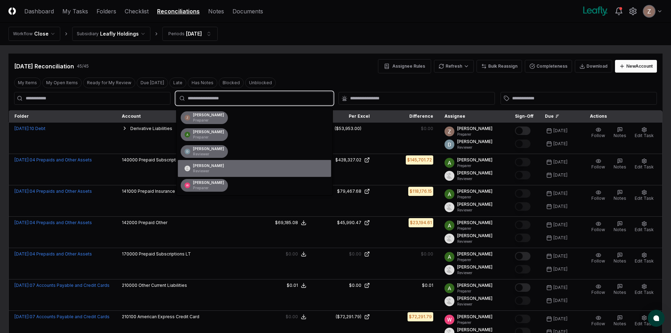
click at [199, 163] on div "[PERSON_NAME] Reviewer" at bounding box center [208, 168] width 31 height 11
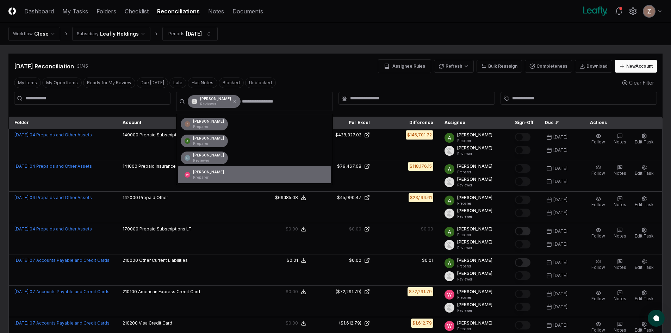
click at [121, 108] on div at bounding box center [92, 101] width 156 height 19
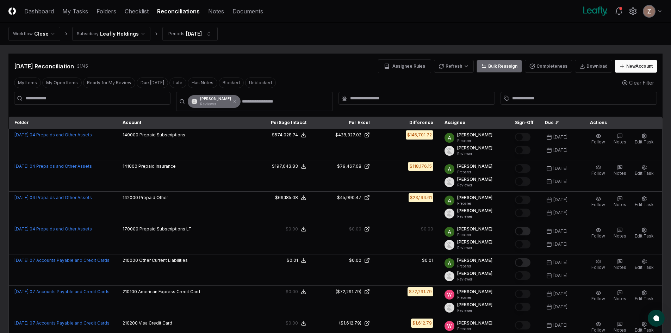
click at [501, 67] on button "Bulk Reassign" at bounding box center [499, 66] width 45 height 13
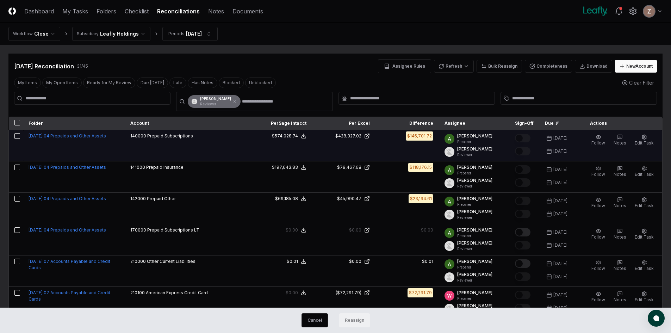
click at [16, 135] on button "button" at bounding box center [17, 136] width 6 height 6
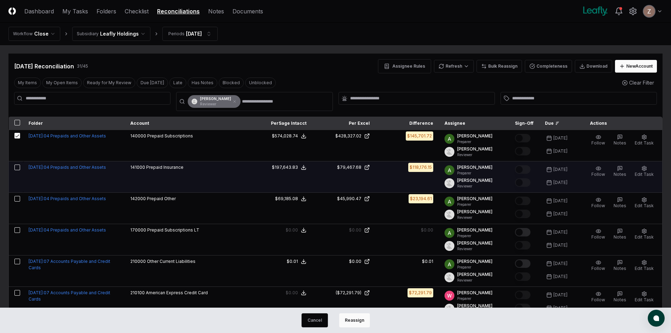
click at [17, 169] on button "button" at bounding box center [17, 168] width 6 height 6
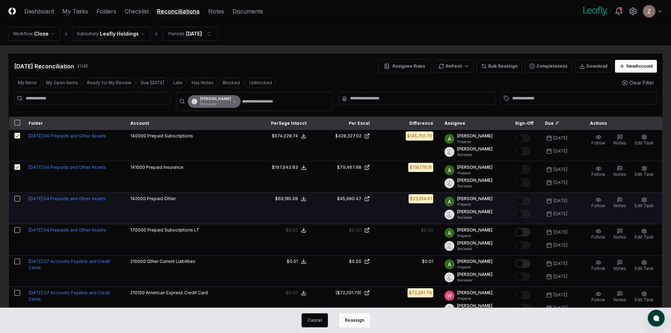
click at [15, 198] on button "button" at bounding box center [17, 199] width 6 height 6
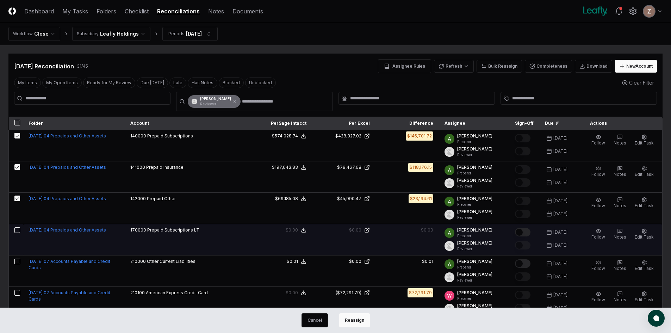
click at [19, 225] on td at bounding box center [16, 239] width 14 height 31
click at [18, 230] on button "button" at bounding box center [17, 230] width 6 height 6
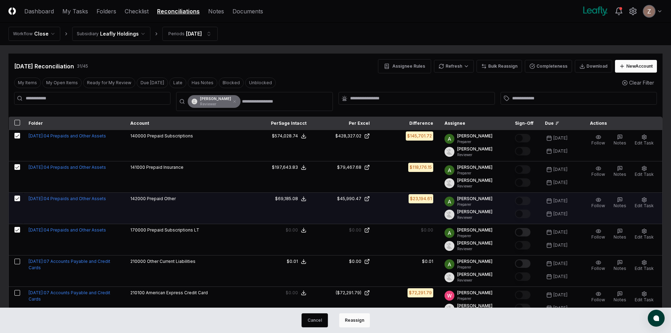
scroll to position [35, 0]
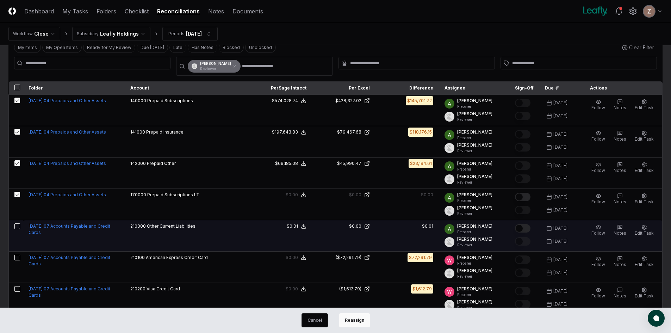
click at [19, 225] on button "button" at bounding box center [17, 226] width 6 height 6
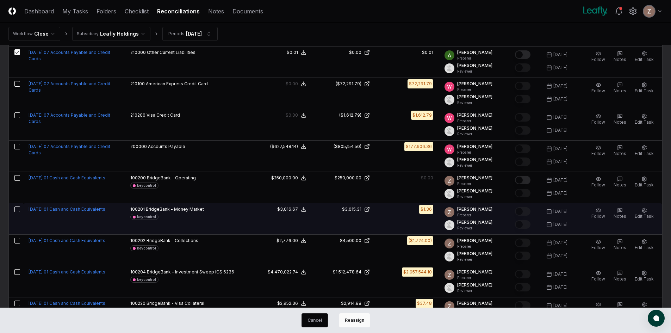
scroll to position [211, 0]
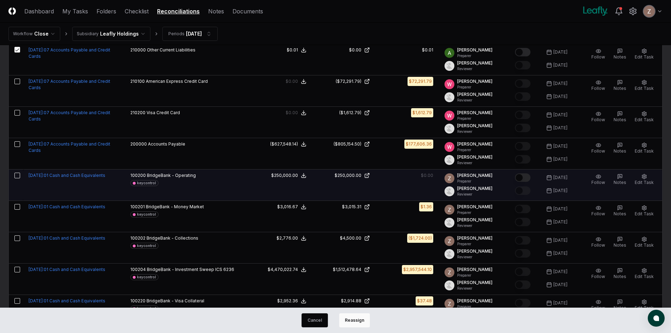
click at [16, 176] on button "button" at bounding box center [17, 176] width 6 height 6
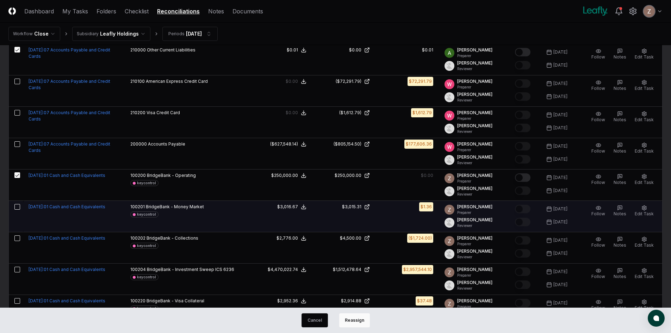
click at [18, 205] on button "button" at bounding box center [17, 207] width 6 height 6
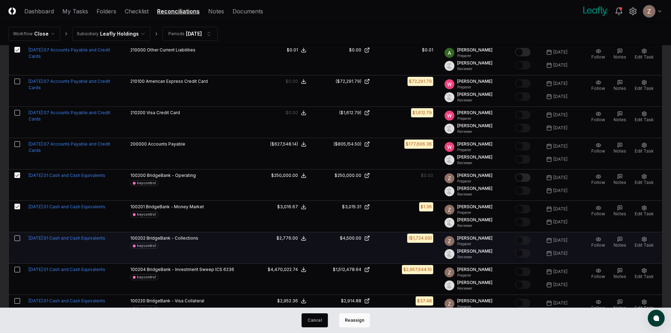
click at [17, 235] on button "button" at bounding box center [17, 238] width 6 height 6
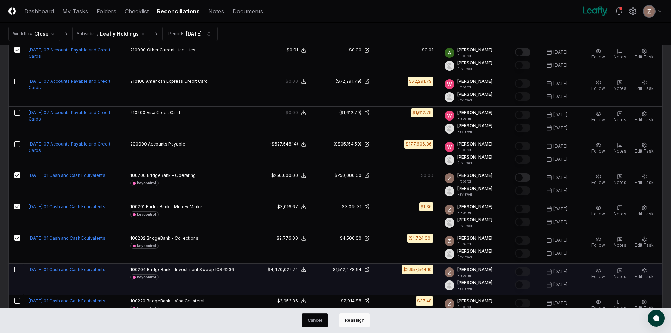
click at [16, 271] on button "button" at bounding box center [17, 270] width 6 height 6
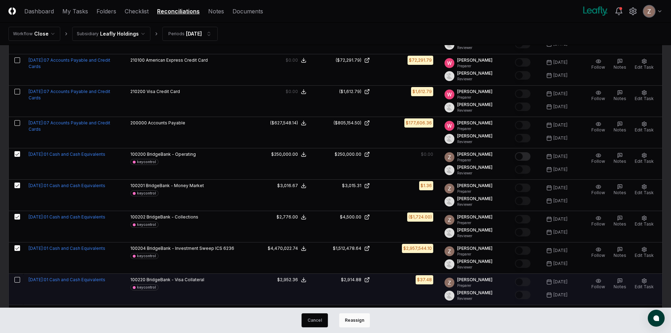
scroll to position [317, 0]
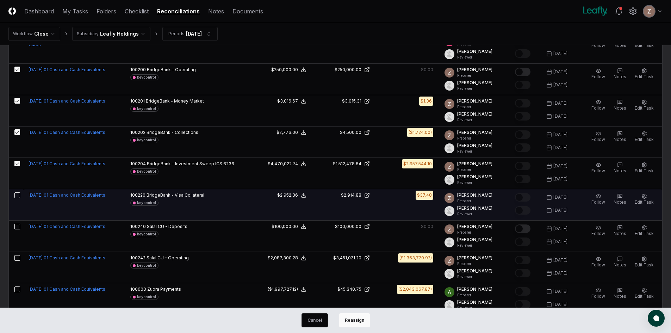
click at [17, 193] on button "button" at bounding box center [17, 195] width 6 height 6
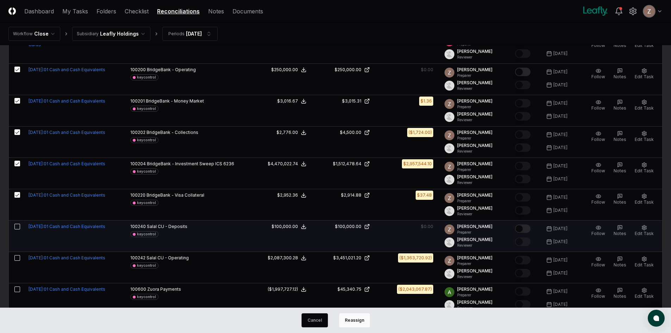
click at [17, 229] on button "button" at bounding box center [17, 227] width 6 height 6
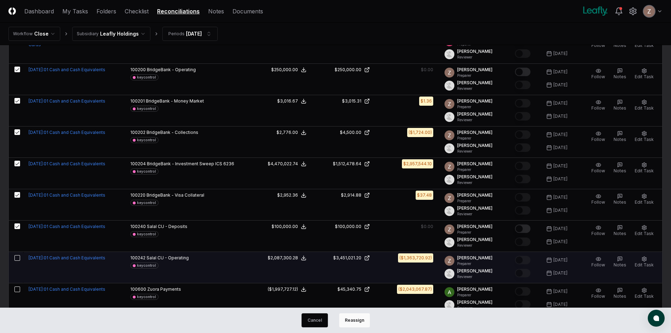
click at [18, 258] on button "button" at bounding box center [17, 258] width 6 height 6
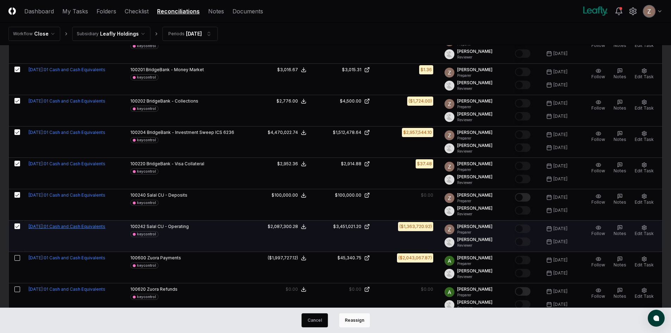
scroll to position [388, 0]
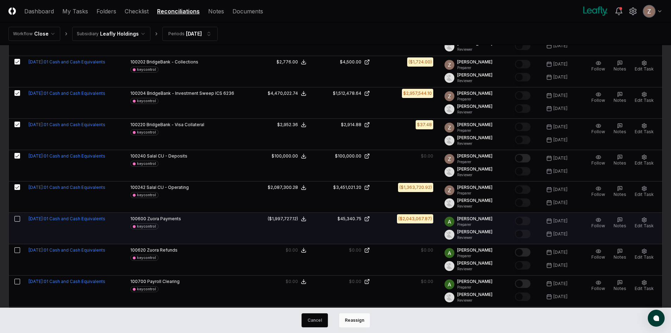
click at [19, 218] on button "button" at bounding box center [17, 219] width 6 height 6
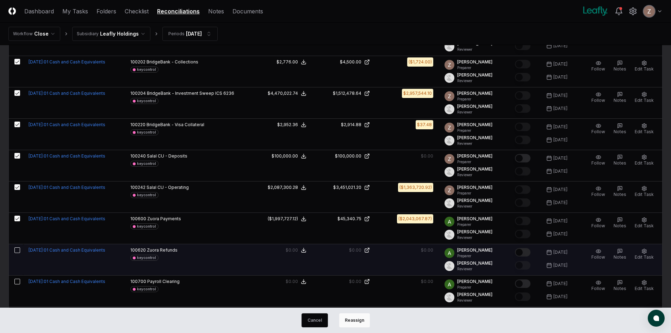
click at [18, 252] on button "button" at bounding box center [17, 250] width 6 height 6
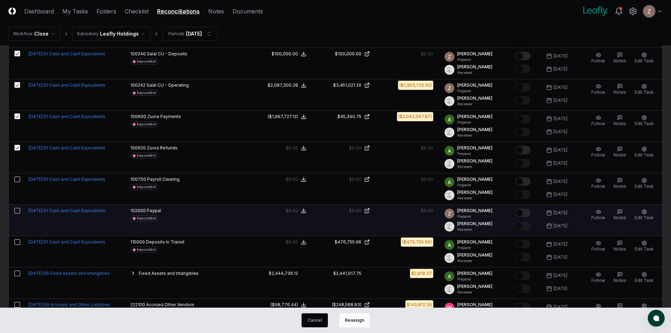
scroll to position [493, 0]
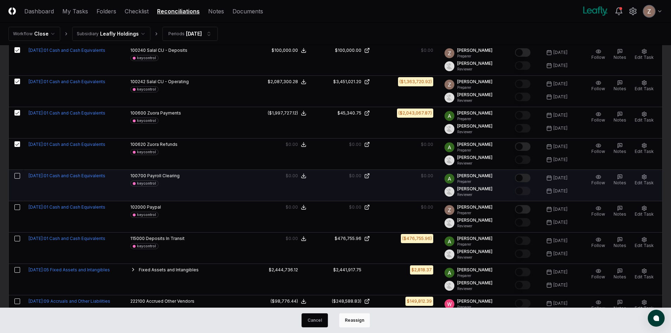
click at [16, 175] on button "button" at bounding box center [17, 176] width 6 height 6
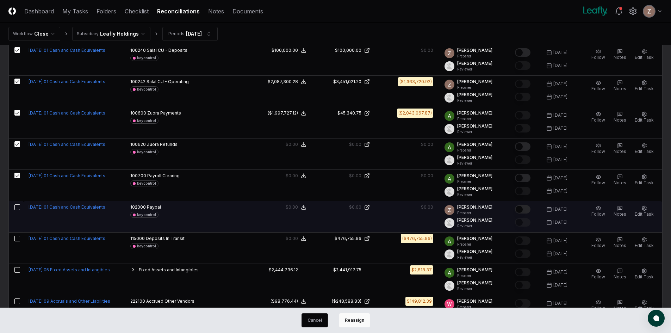
click at [17, 209] on button "button" at bounding box center [17, 207] width 6 height 6
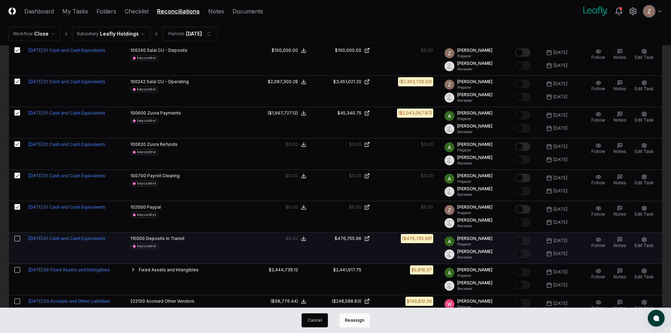
click at [17, 240] on button "button" at bounding box center [17, 239] width 6 height 6
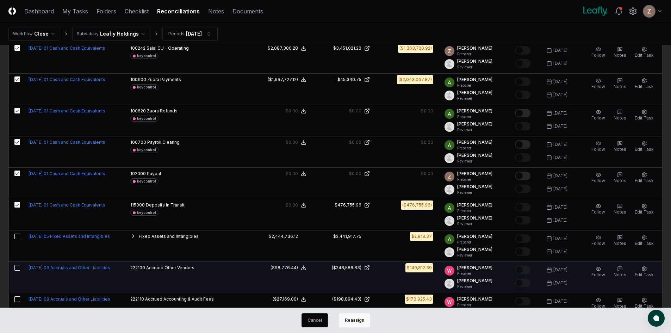
scroll to position [599, 0]
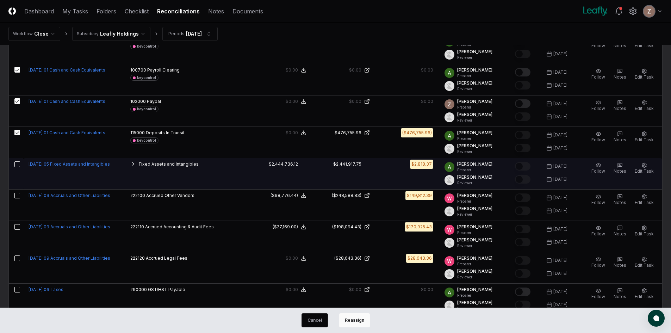
click at [17, 164] on button "button" at bounding box center [17, 164] width 6 height 6
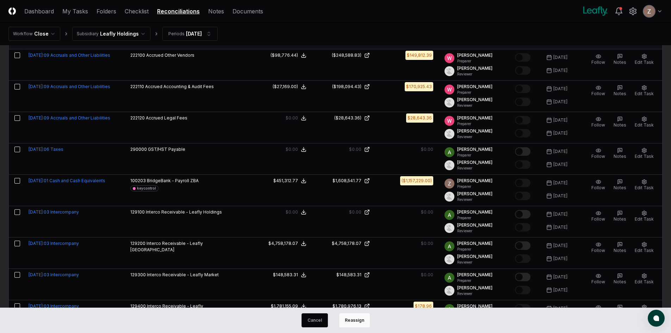
scroll to position [740, 0]
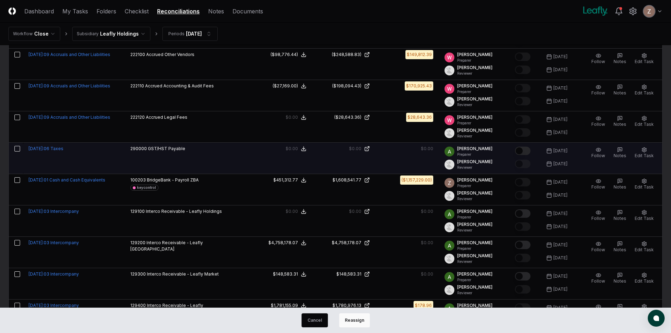
click at [17, 146] on button "button" at bounding box center [17, 149] width 6 height 6
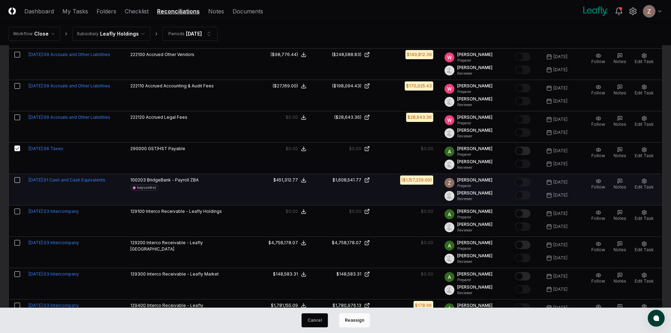
click at [17, 178] on button "button" at bounding box center [17, 180] width 6 height 6
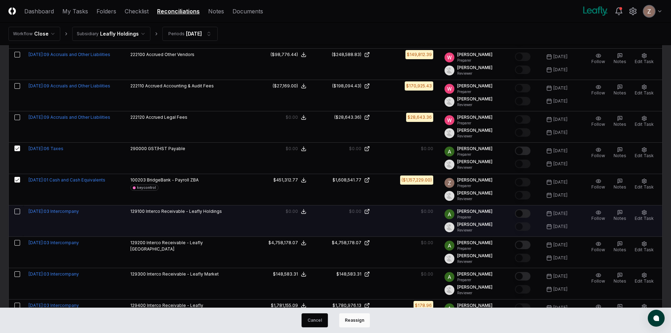
click at [17, 212] on button "button" at bounding box center [17, 212] width 6 height 6
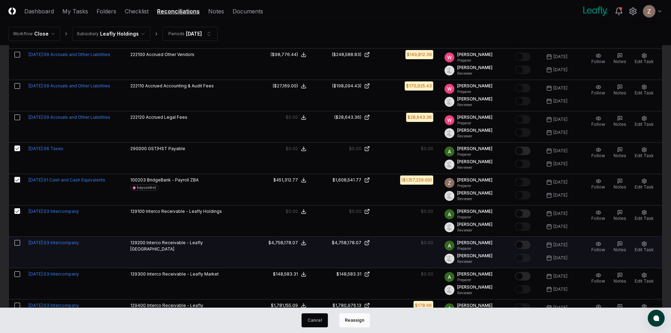
click at [17, 242] on button "button" at bounding box center [17, 243] width 6 height 6
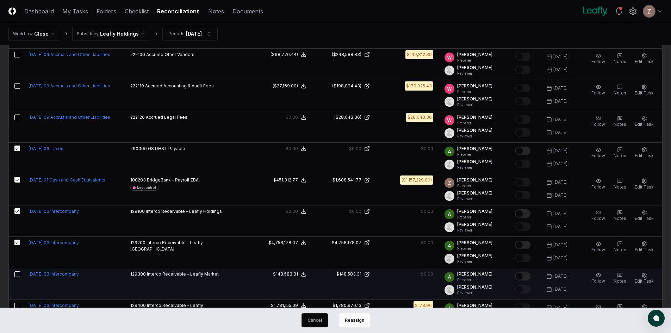
click at [16, 274] on button "button" at bounding box center [17, 274] width 6 height 6
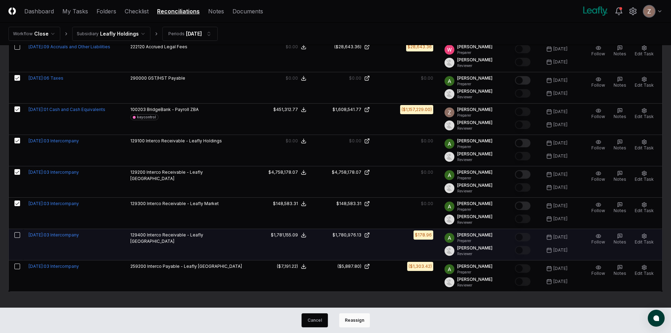
click at [18, 235] on button "button" at bounding box center [17, 235] width 6 height 6
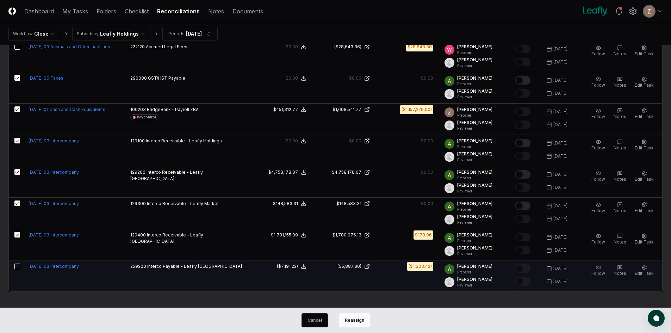
click at [17, 265] on button "button" at bounding box center [17, 267] width 6 height 6
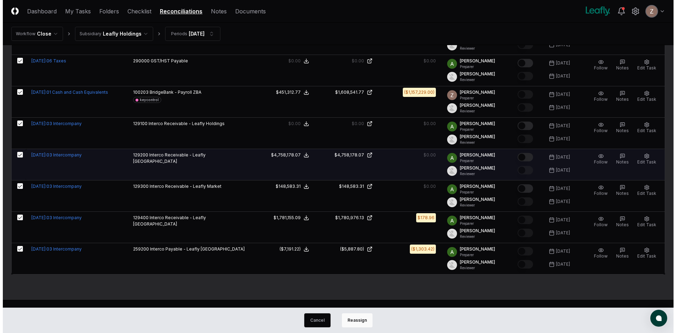
scroll to position [837, 0]
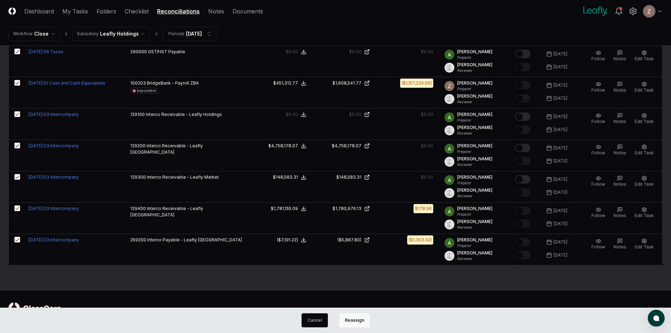
click at [351, 323] on button "Reassign" at bounding box center [354, 320] width 31 height 14
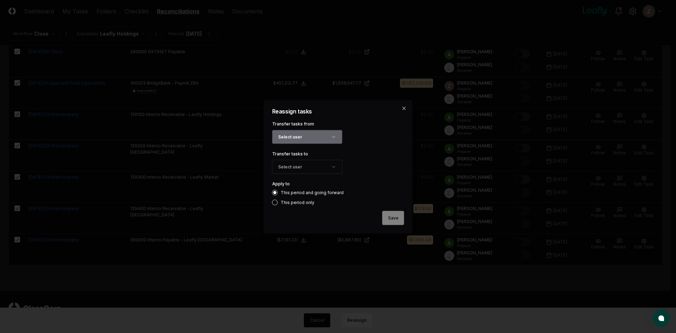
click at [311, 135] on button "Select user" at bounding box center [307, 137] width 70 height 14
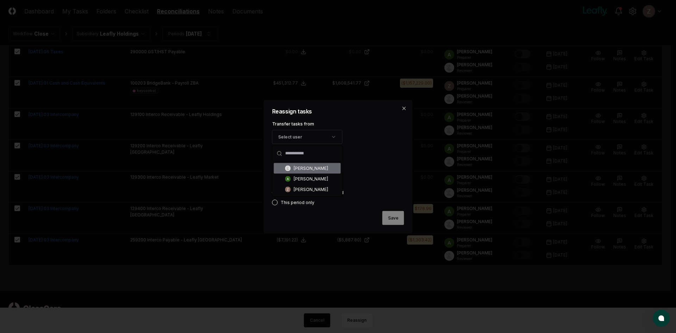
click at [312, 167] on div "[PERSON_NAME]" at bounding box center [311, 168] width 35 height 6
click at [310, 162] on button "Select user" at bounding box center [307, 167] width 70 height 14
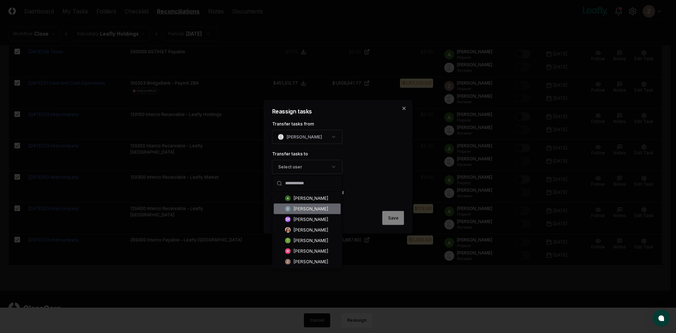
click at [311, 209] on div "[PERSON_NAME]" at bounding box center [311, 208] width 35 height 6
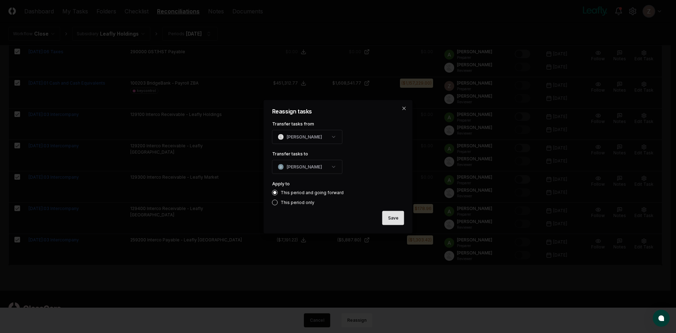
click at [398, 221] on button "Save" at bounding box center [394, 218] width 22 height 14
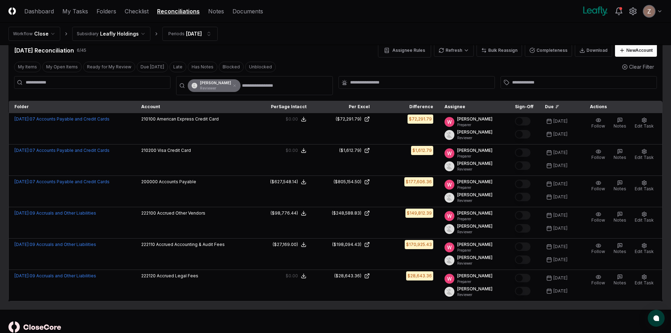
scroll to position [0, 0]
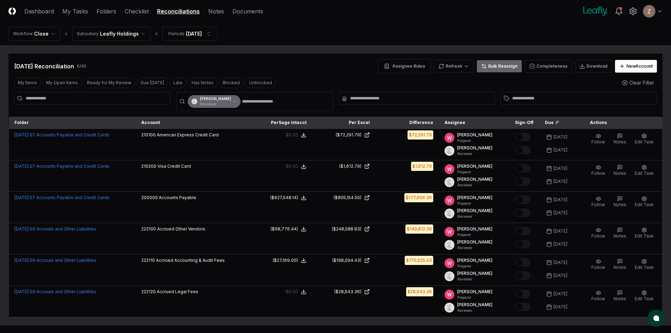
click at [515, 68] on button "Bulk Reassign" at bounding box center [499, 66] width 45 height 13
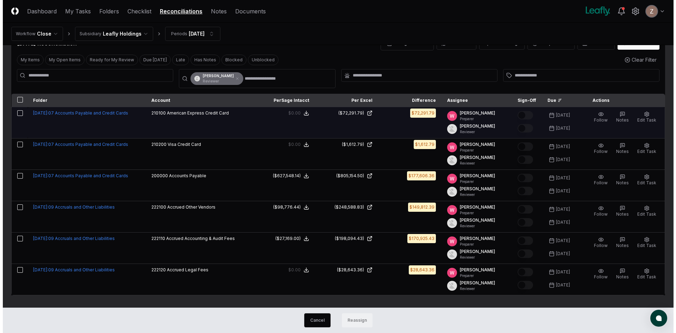
scroll to position [35, 0]
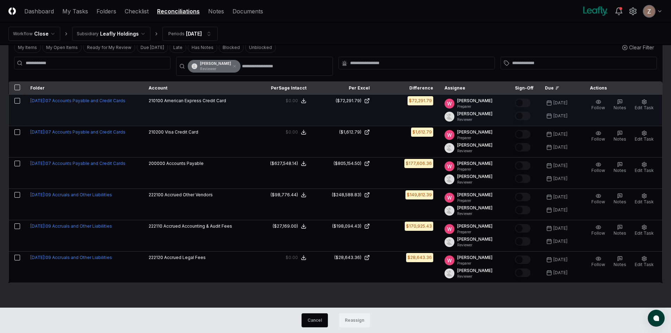
click at [17, 101] on button "button" at bounding box center [17, 101] width 6 height 6
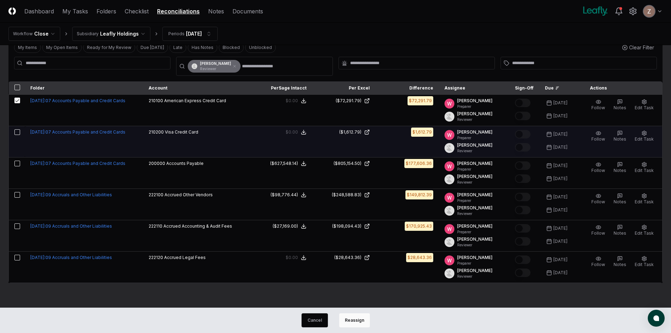
click at [17, 132] on button "button" at bounding box center [17, 132] width 6 height 6
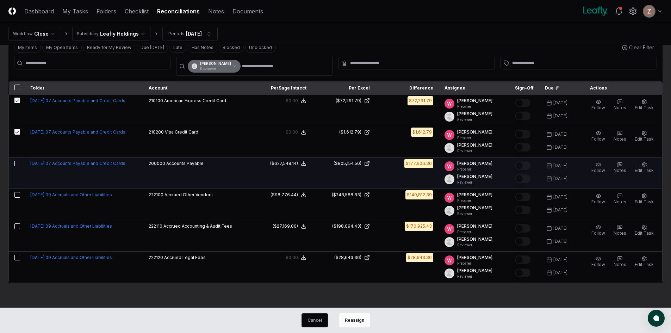
click at [18, 162] on button "button" at bounding box center [17, 164] width 6 height 6
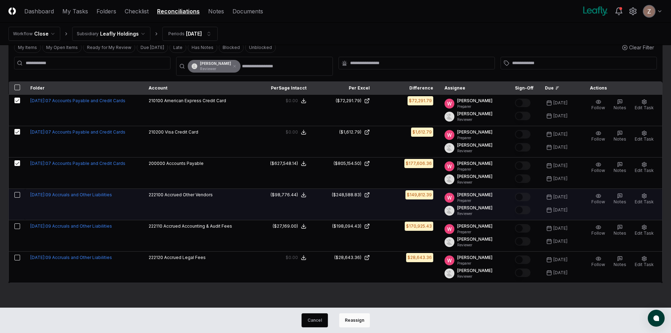
click at [17, 195] on button "button" at bounding box center [17, 195] width 6 height 6
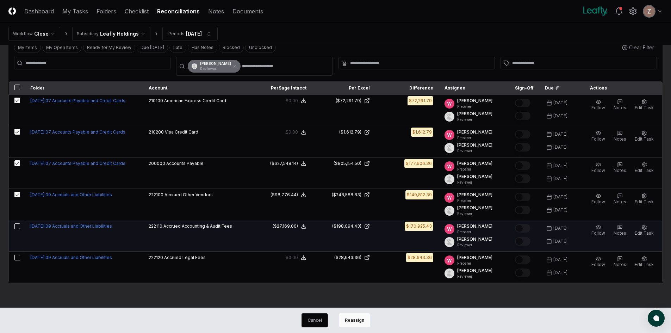
click at [18, 225] on button "button" at bounding box center [17, 226] width 6 height 6
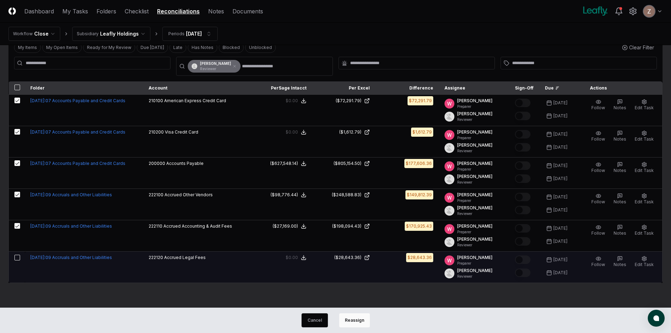
click at [17, 255] on button "button" at bounding box center [17, 258] width 6 height 6
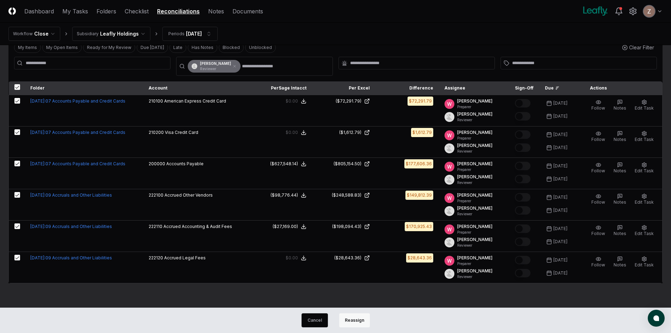
click at [362, 319] on button "Reassign" at bounding box center [354, 320] width 31 height 14
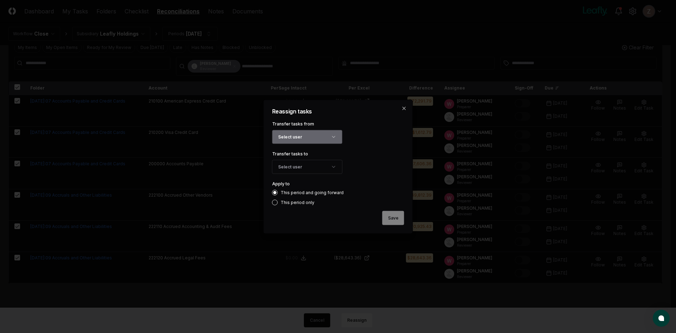
click at [309, 136] on button "Select user" at bounding box center [307, 137] width 70 height 14
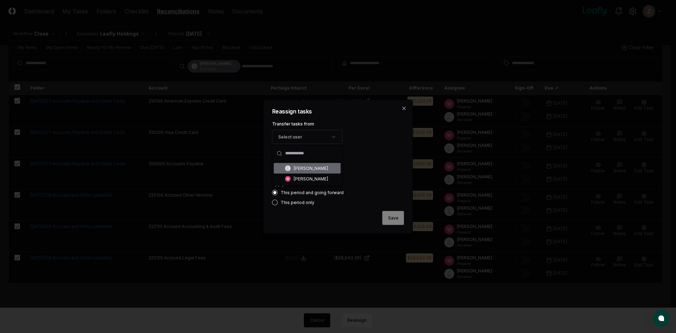
click at [303, 167] on div "[PERSON_NAME]" at bounding box center [311, 168] width 35 height 6
click at [302, 168] on button "Select user" at bounding box center [307, 167] width 70 height 14
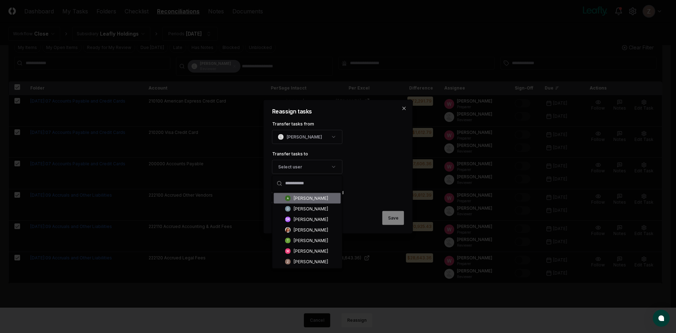
click at [303, 199] on div "[PERSON_NAME]" at bounding box center [311, 198] width 35 height 6
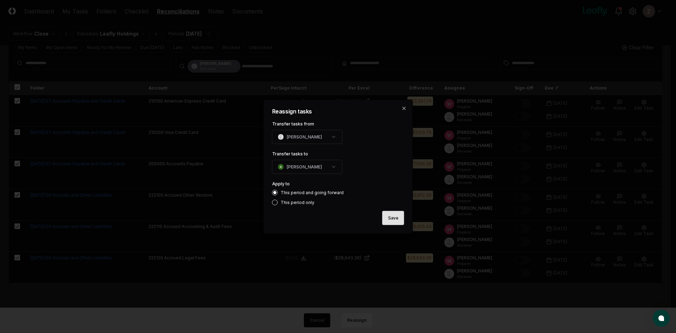
click at [387, 217] on button "Save" at bounding box center [394, 218] width 22 height 14
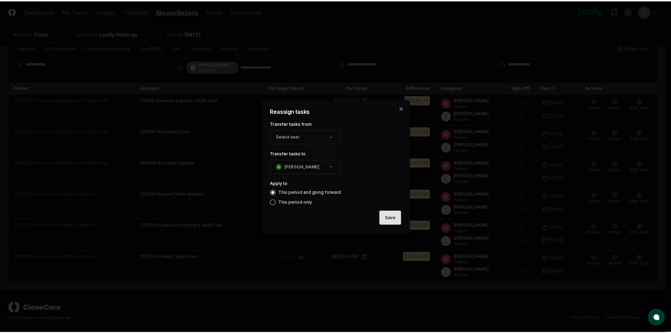
scroll to position [35, 0]
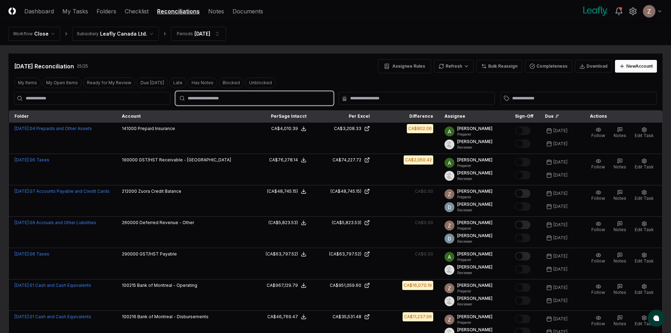
click at [203, 99] on input "text" at bounding box center [258, 98] width 140 height 6
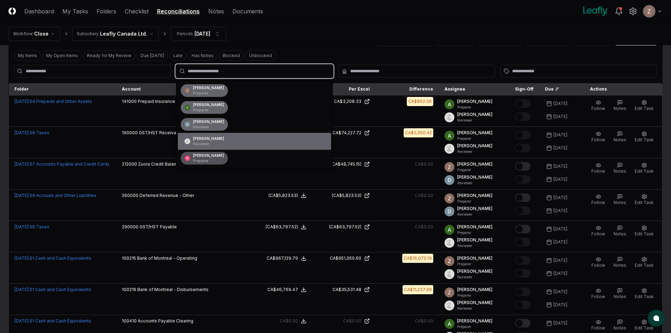
scroll to position [35, 0]
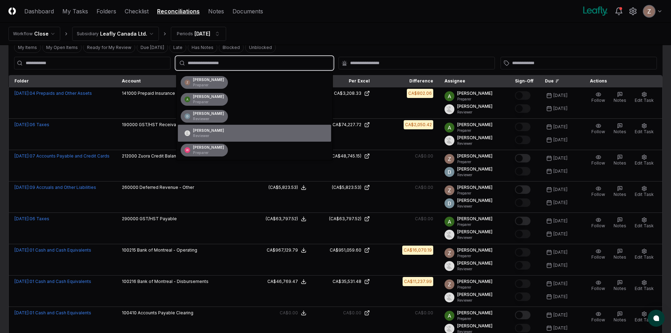
click at [197, 133] on div "[PERSON_NAME] Reviewer" at bounding box center [208, 133] width 31 height 11
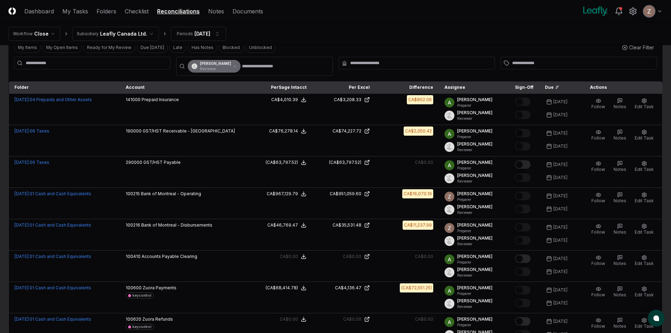
click at [531, 46] on div "My Items My Open Items Ready for My Review Due [DATE] Late Has Notes Blocked Un…" at bounding box center [335, 47] width 654 height 13
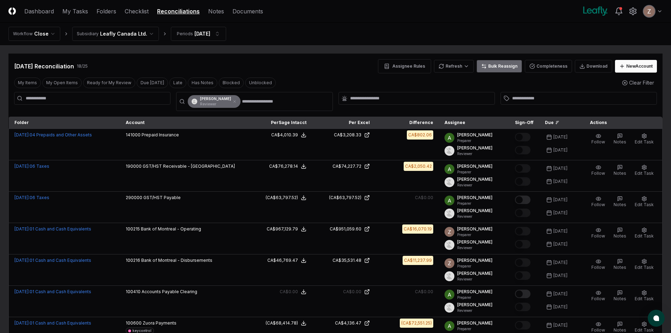
click at [508, 66] on button "Bulk Reassign" at bounding box center [499, 66] width 45 height 13
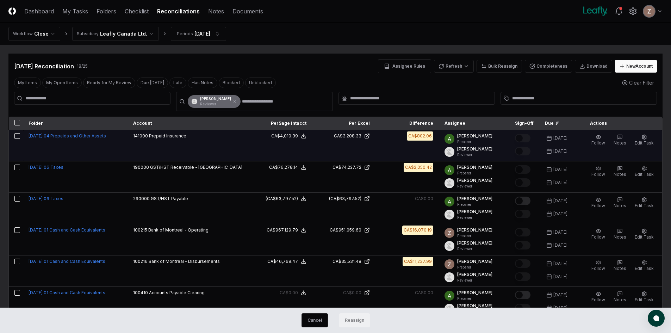
click at [18, 133] on td at bounding box center [16, 145] width 14 height 31
click at [18, 130] on td at bounding box center [16, 145] width 14 height 31
click at [17, 137] on button "button" at bounding box center [17, 136] width 6 height 6
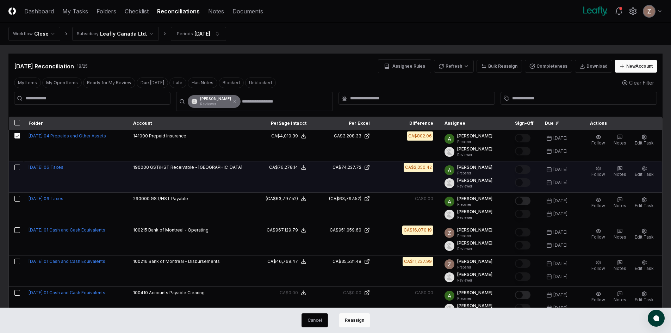
click at [17, 168] on button "button" at bounding box center [17, 168] width 6 height 6
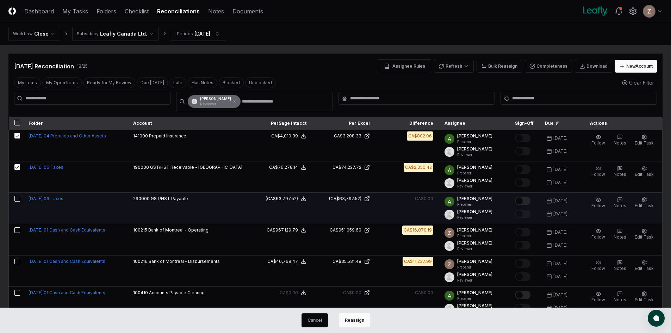
click at [16, 199] on button "button" at bounding box center [17, 199] width 6 height 6
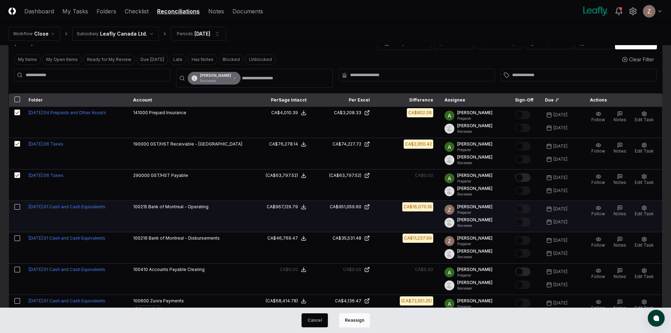
scroll to position [35, 0]
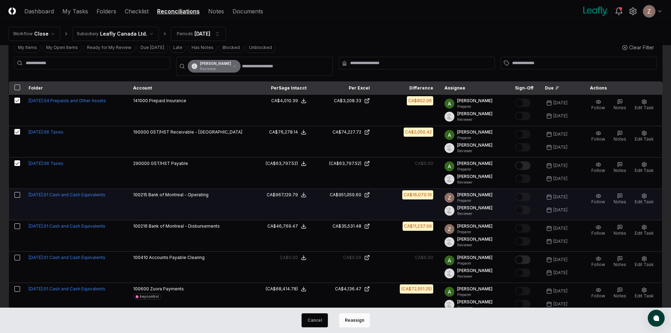
click at [17, 192] on td at bounding box center [16, 204] width 14 height 31
click at [16, 196] on button "button" at bounding box center [17, 195] width 6 height 6
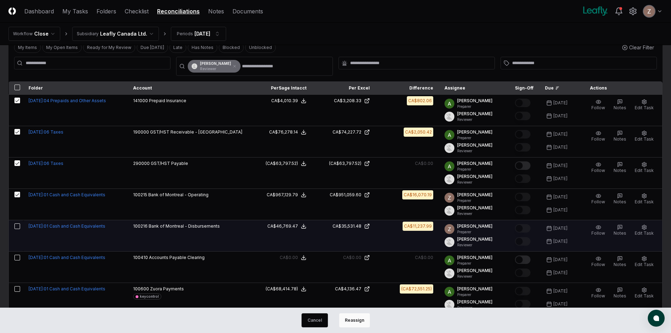
click at [16, 225] on button "button" at bounding box center [17, 226] width 6 height 6
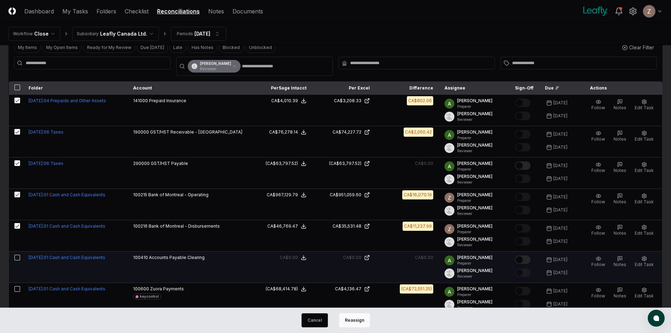
click at [18, 260] on button "button" at bounding box center [17, 258] width 6 height 6
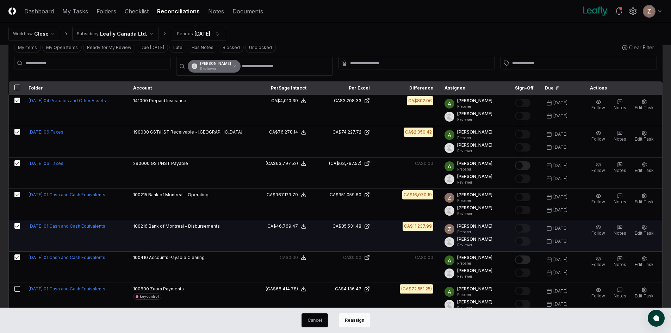
drag, startPoint x: 18, startPoint y: 289, endPoint x: 32, endPoint y: 242, distance: 49.5
click at [18, 287] on button "button" at bounding box center [17, 289] width 6 height 6
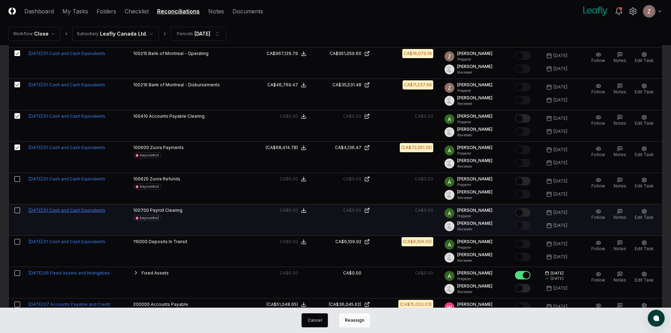
scroll to position [211, 0]
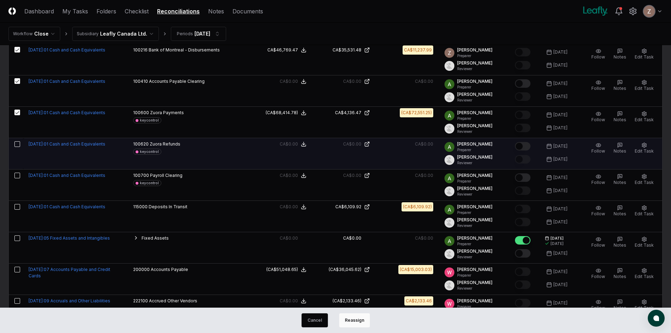
click at [17, 142] on button "button" at bounding box center [17, 144] width 6 height 6
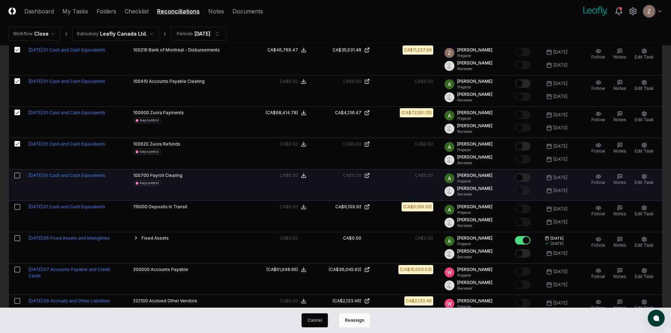
click at [17, 175] on button "button" at bounding box center [17, 176] width 6 height 6
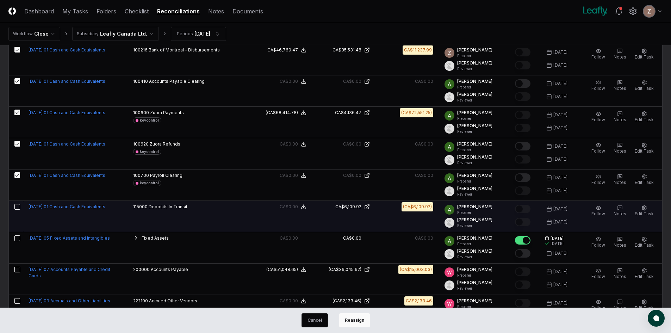
click at [17, 208] on button "button" at bounding box center [17, 207] width 6 height 6
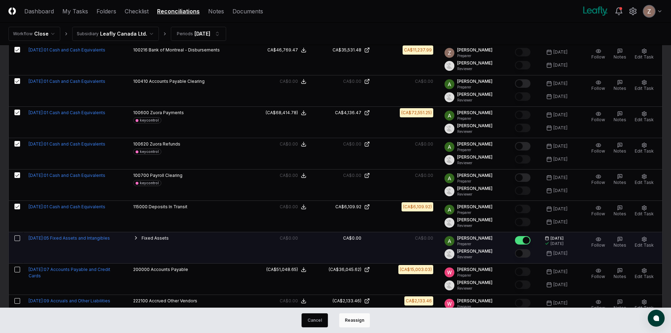
click at [17, 237] on button "button" at bounding box center [17, 238] width 6 height 6
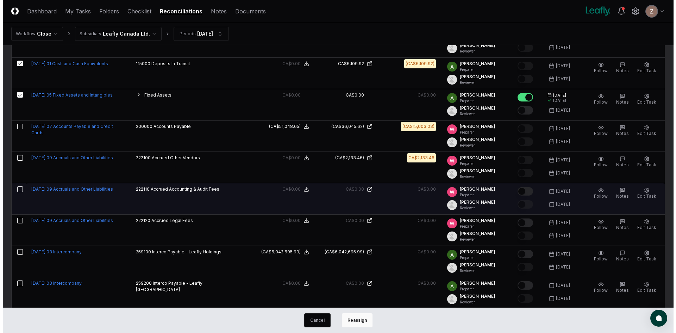
scroll to position [423, 0]
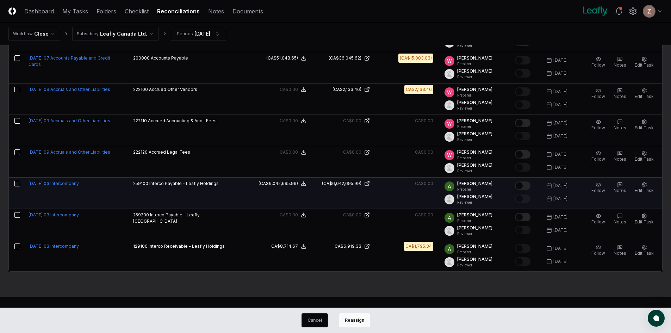
click at [17, 183] on button "button" at bounding box center [17, 184] width 6 height 6
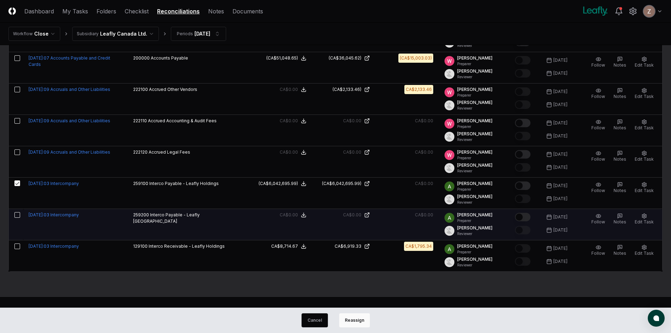
click at [18, 214] on button "button" at bounding box center [17, 215] width 6 height 6
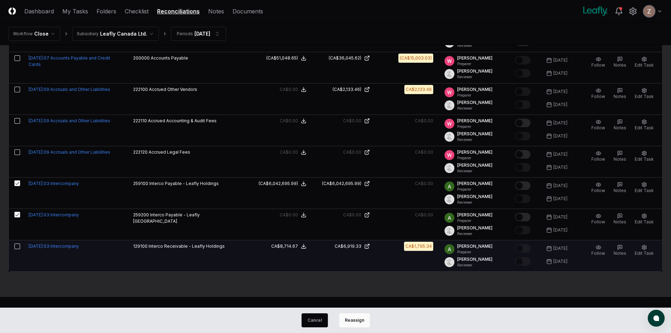
click at [17, 247] on button "button" at bounding box center [17, 246] width 6 height 6
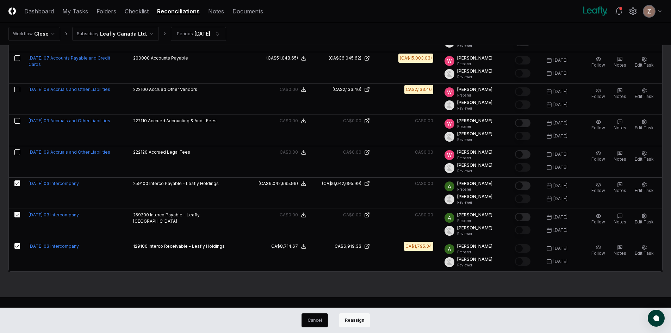
click at [351, 321] on button "Reassign" at bounding box center [354, 320] width 31 height 14
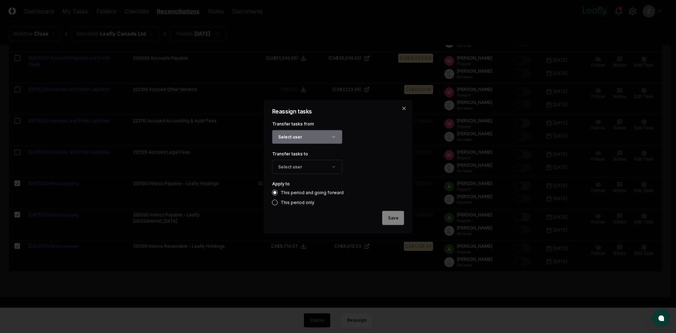
click at [319, 140] on button "Select user" at bounding box center [307, 137] width 70 height 14
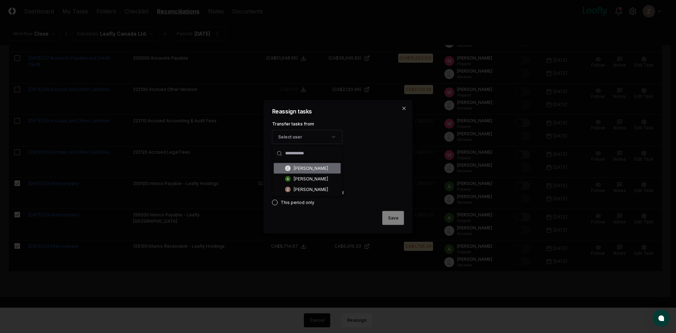
click at [309, 167] on div "[PERSON_NAME]" at bounding box center [311, 168] width 35 height 6
click at [303, 165] on button "Select user" at bounding box center [307, 167] width 70 height 14
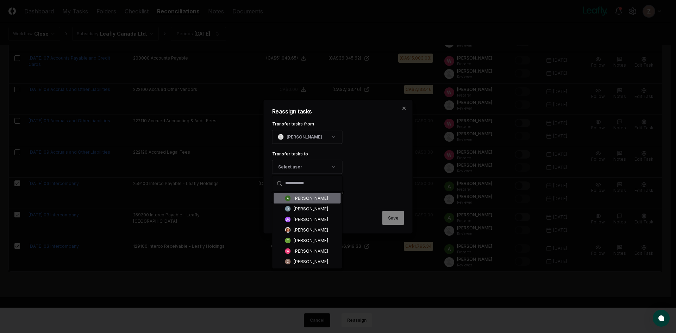
click at [306, 198] on div "[PERSON_NAME]" at bounding box center [311, 198] width 35 height 6
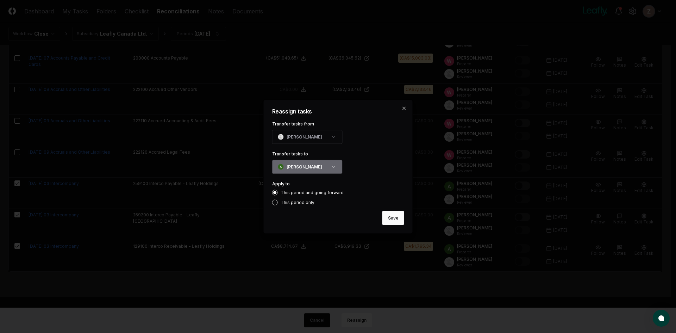
click at [303, 171] on button "[PERSON_NAME]" at bounding box center [307, 167] width 70 height 14
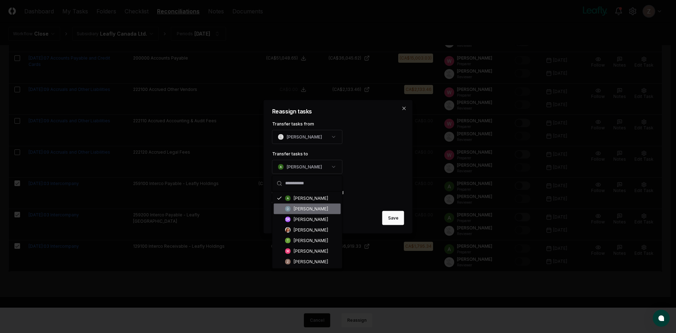
click at [308, 209] on div "[PERSON_NAME]" at bounding box center [311, 208] width 35 height 6
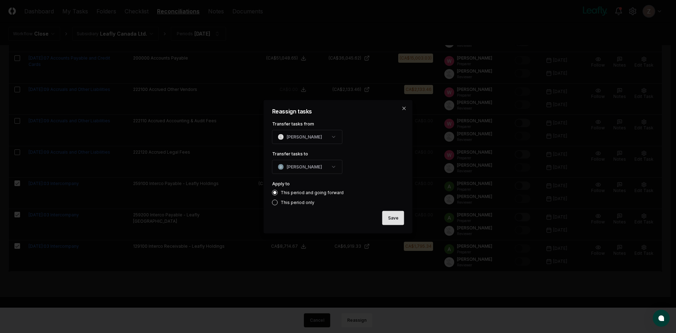
click at [391, 216] on button "Save" at bounding box center [394, 218] width 22 height 14
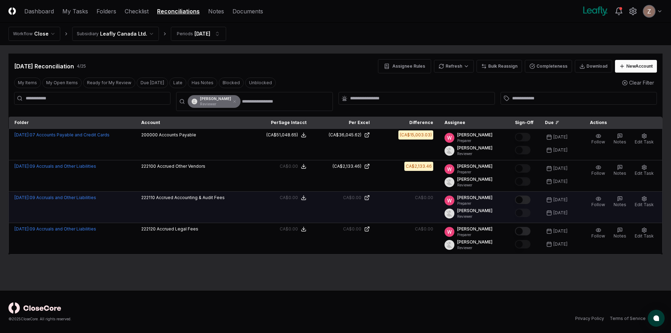
scroll to position [0, 0]
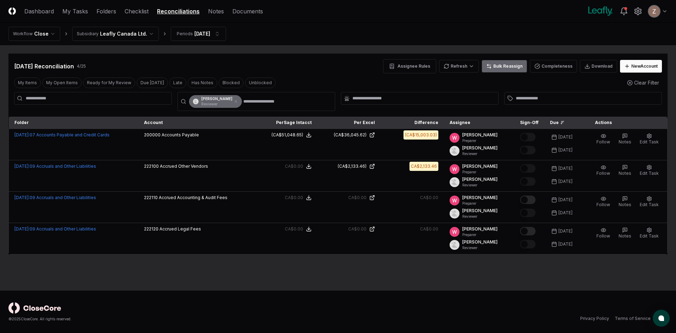
click at [505, 69] on button "Bulk Reassign" at bounding box center [504, 66] width 45 height 13
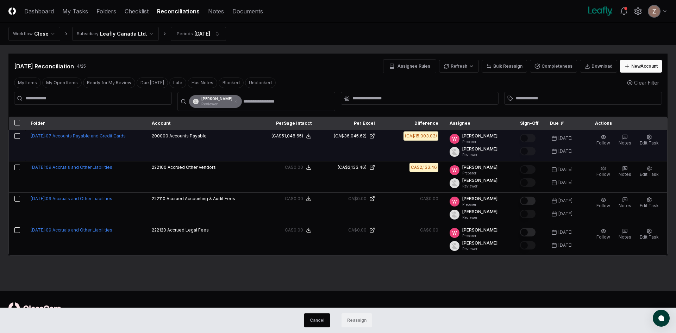
click at [17, 136] on button "button" at bounding box center [17, 136] width 6 height 6
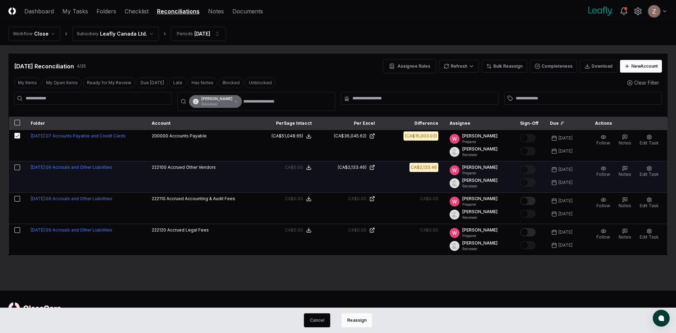
click at [17, 168] on button "button" at bounding box center [17, 168] width 6 height 6
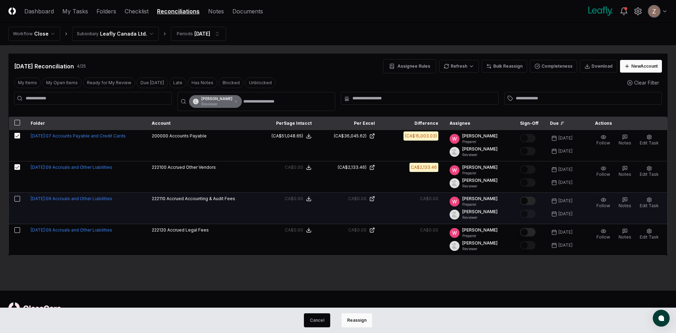
click at [19, 197] on button "button" at bounding box center [17, 199] width 6 height 6
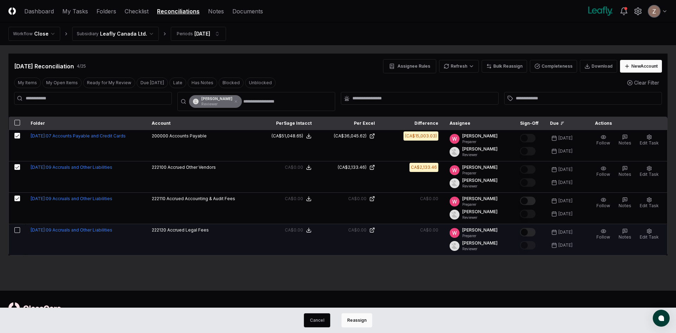
click at [16, 229] on button "button" at bounding box center [17, 230] width 6 height 6
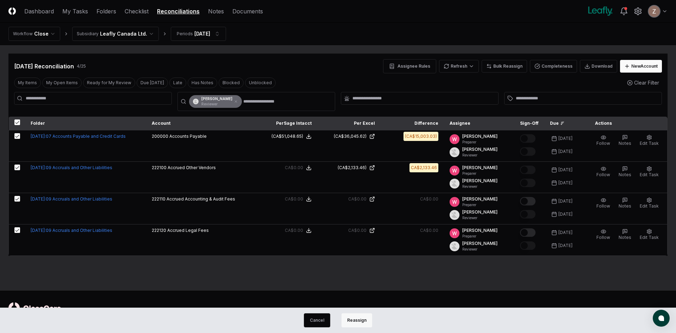
click at [355, 322] on button "Reassign" at bounding box center [357, 320] width 31 height 14
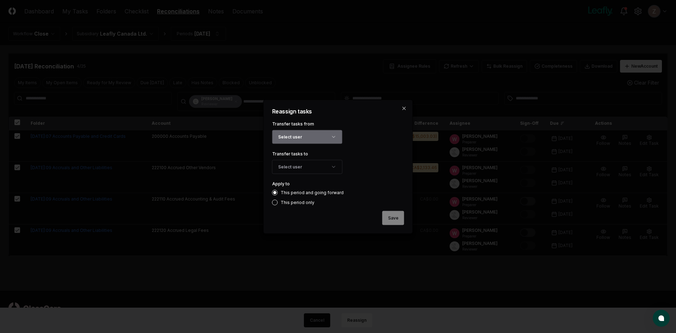
click at [309, 137] on button "Select user" at bounding box center [307, 137] width 70 height 14
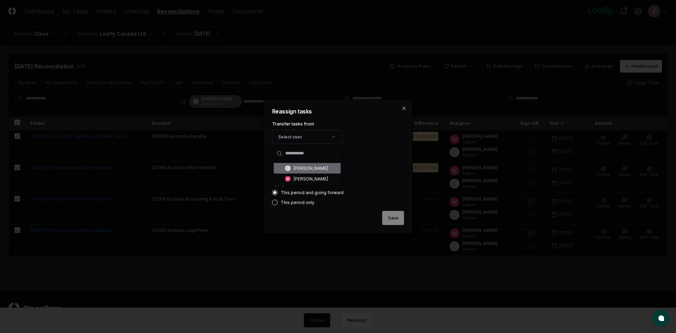
click at [302, 168] on div "[PERSON_NAME]" at bounding box center [311, 168] width 35 height 6
click at [299, 165] on button "Select user" at bounding box center [307, 167] width 70 height 14
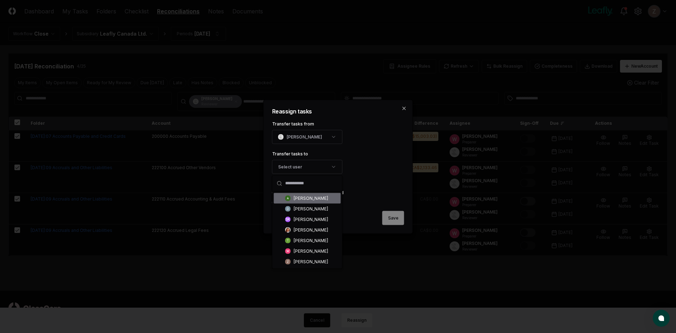
click at [305, 198] on div "[PERSON_NAME]" at bounding box center [311, 198] width 35 height 6
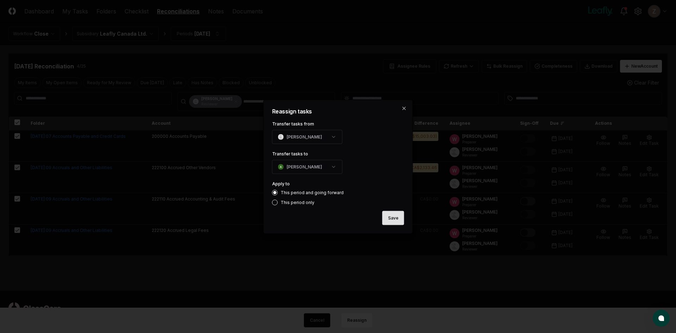
click at [393, 218] on button "Save" at bounding box center [394, 218] width 22 height 14
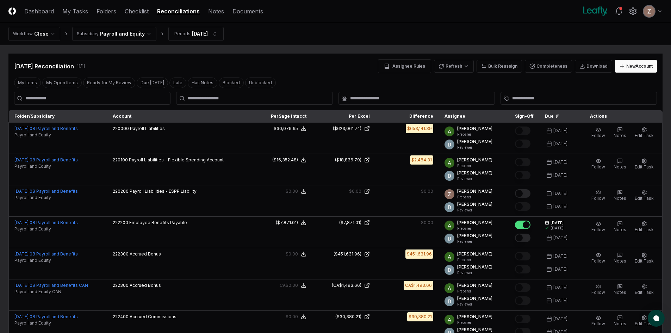
click at [202, 103] on div at bounding box center [254, 98] width 156 height 13
click at [204, 99] on input "text" at bounding box center [258, 98] width 140 height 6
